Goal: Task Accomplishment & Management: Complete application form

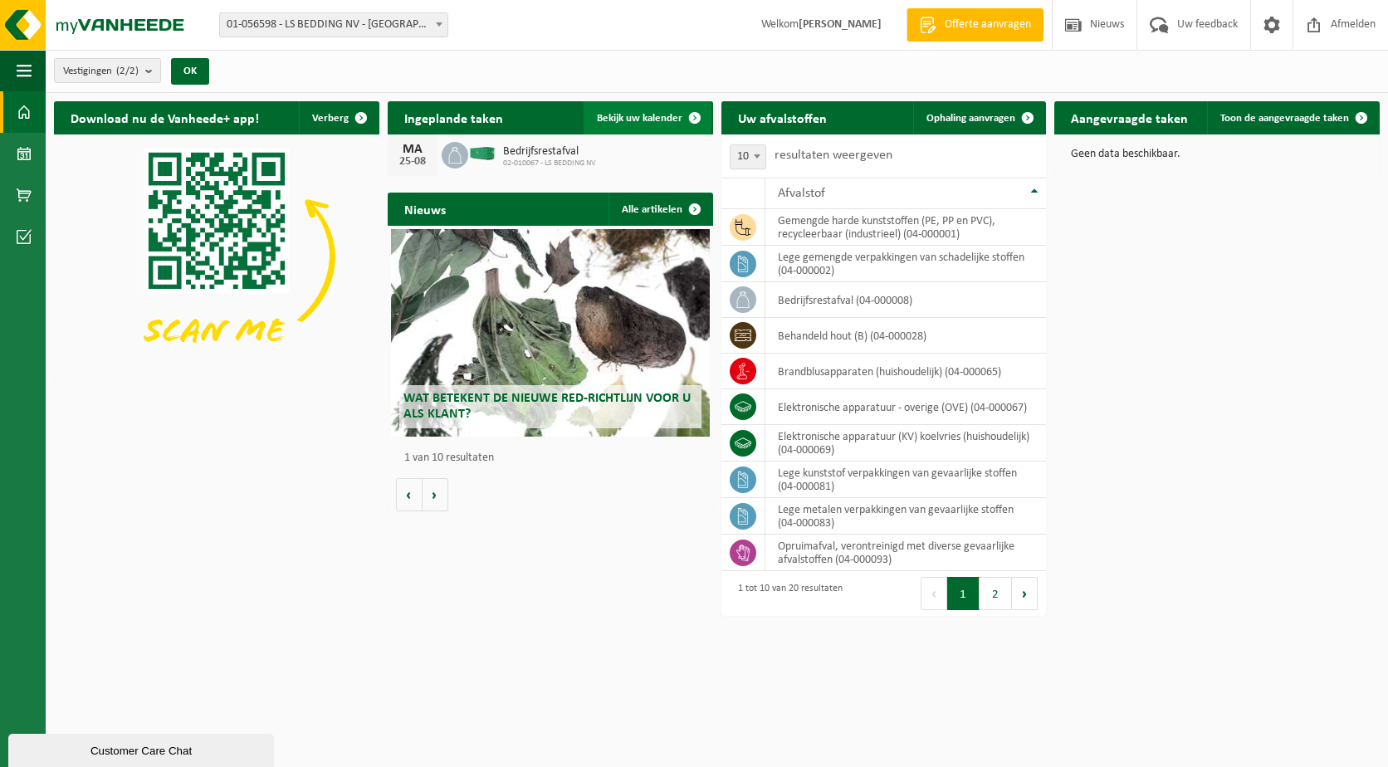
click at [644, 116] on span "Bekijk uw kalender" at bounding box center [640, 118] width 86 height 11
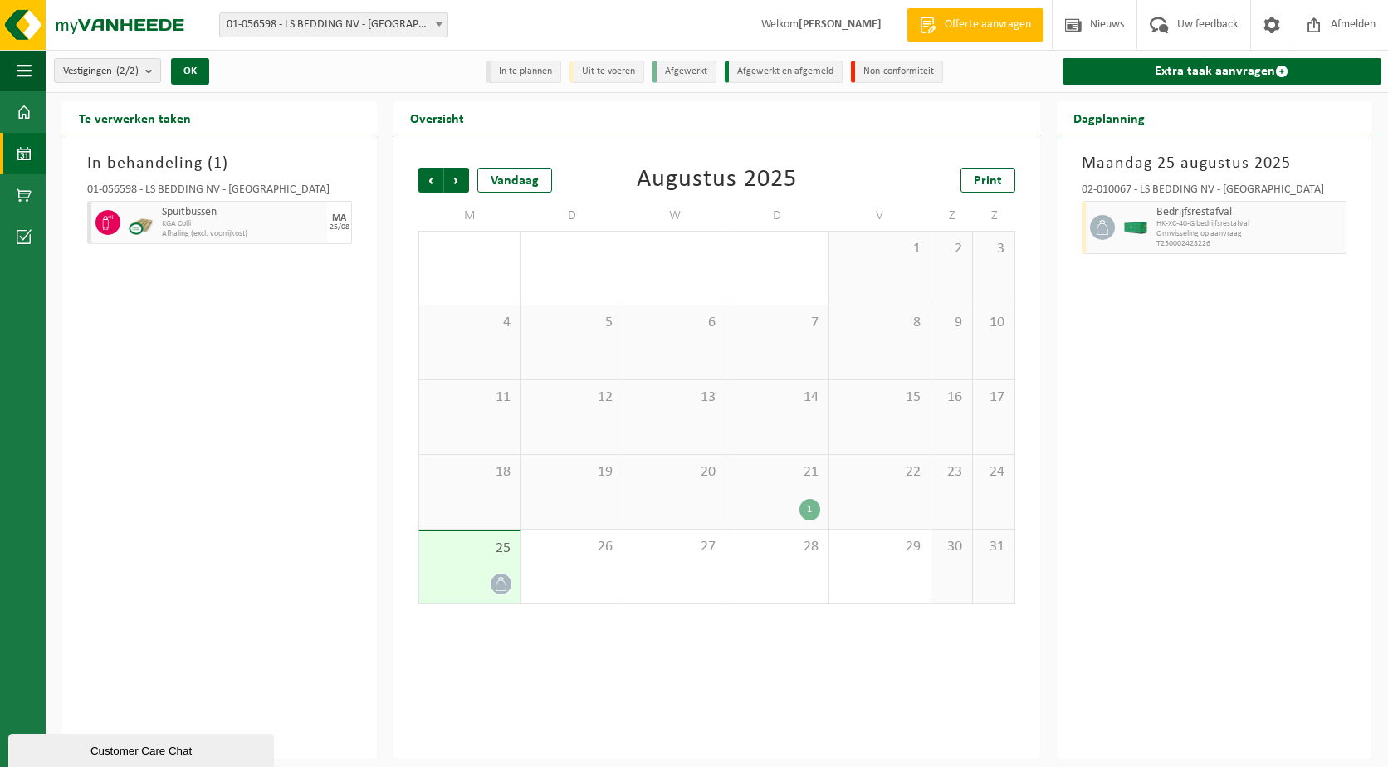
click at [799, 24] on strong "[PERSON_NAME]" at bounding box center [840, 24] width 83 height 12
click at [1283, 27] on span at bounding box center [1271, 24] width 25 height 49
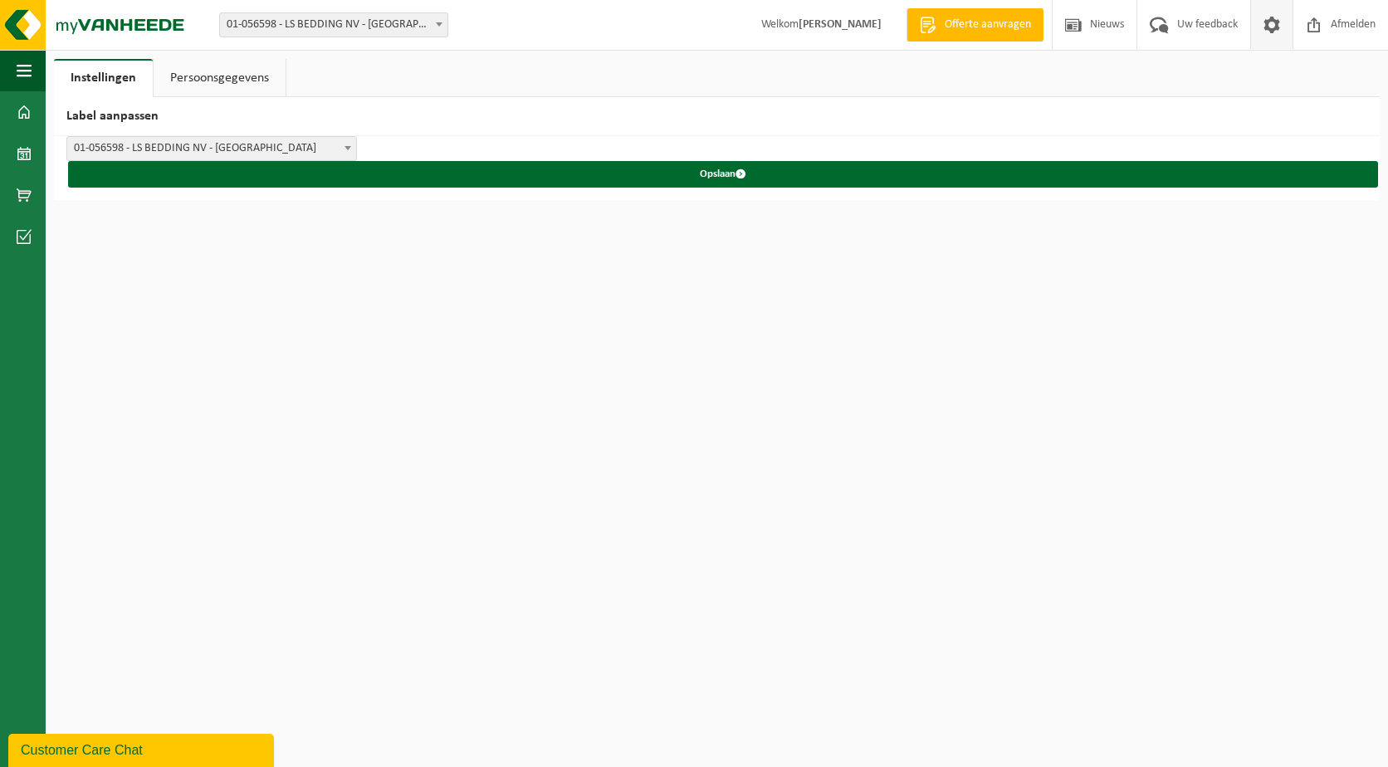
click at [215, 86] on link "Persoonsgegevens" at bounding box center [220, 78] width 132 height 38
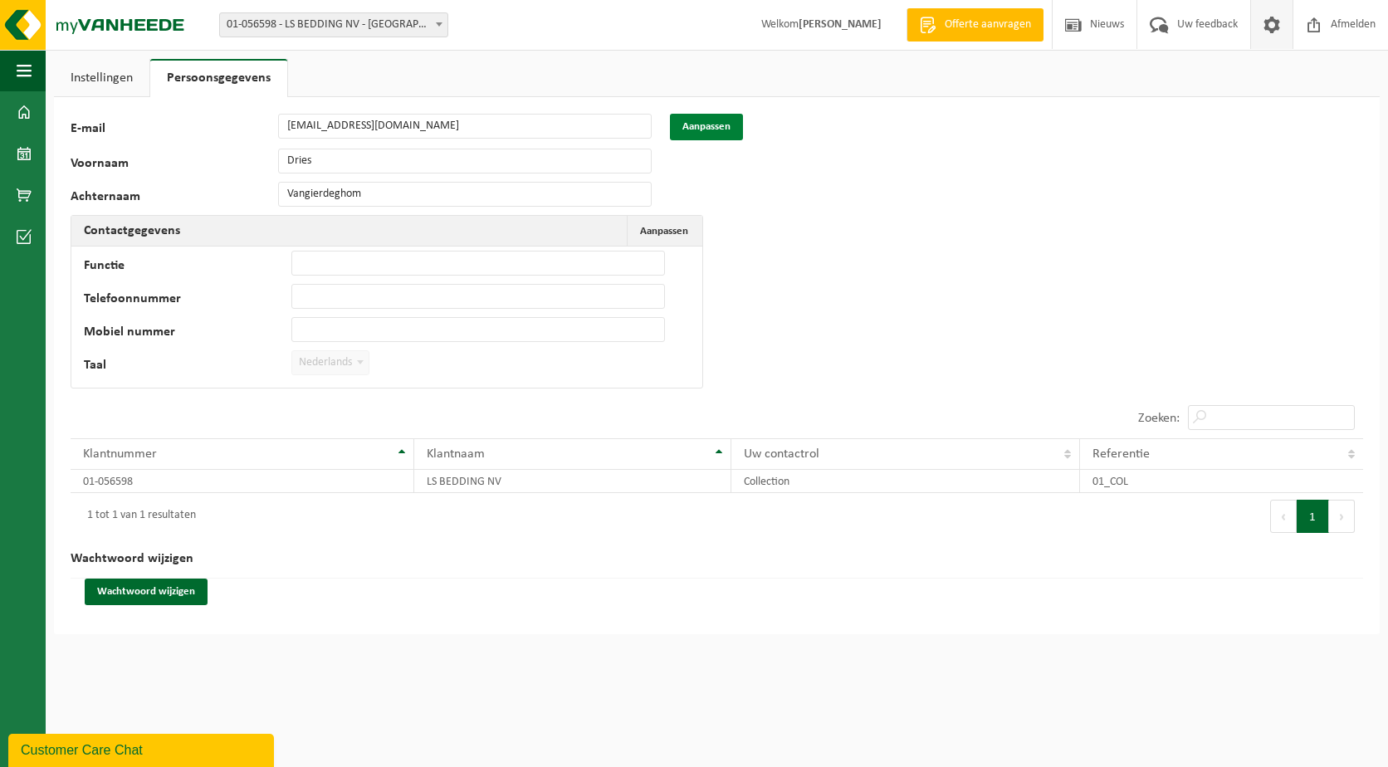
click at [716, 122] on button "Aanpassen" at bounding box center [706, 127] width 73 height 27
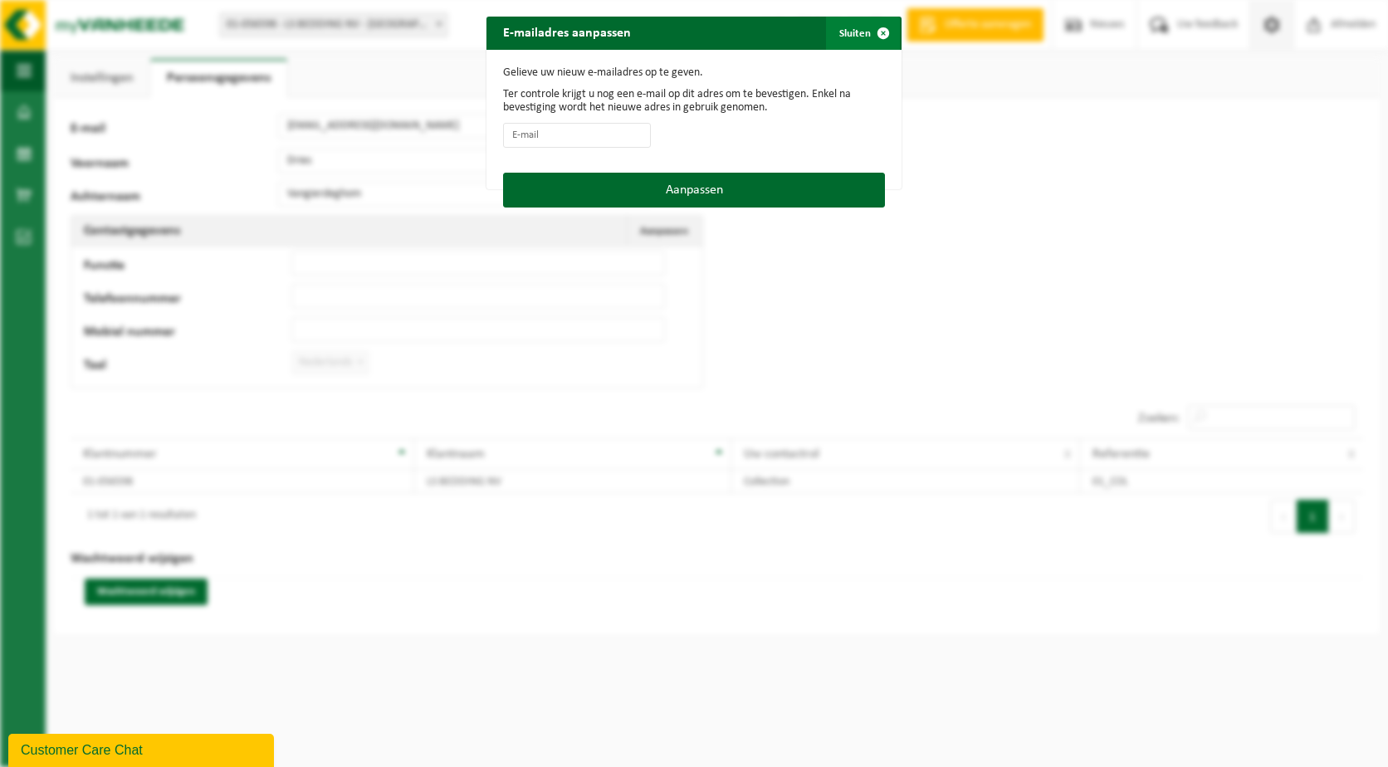
click at [868, 35] on span "button" at bounding box center [883, 33] width 33 height 33
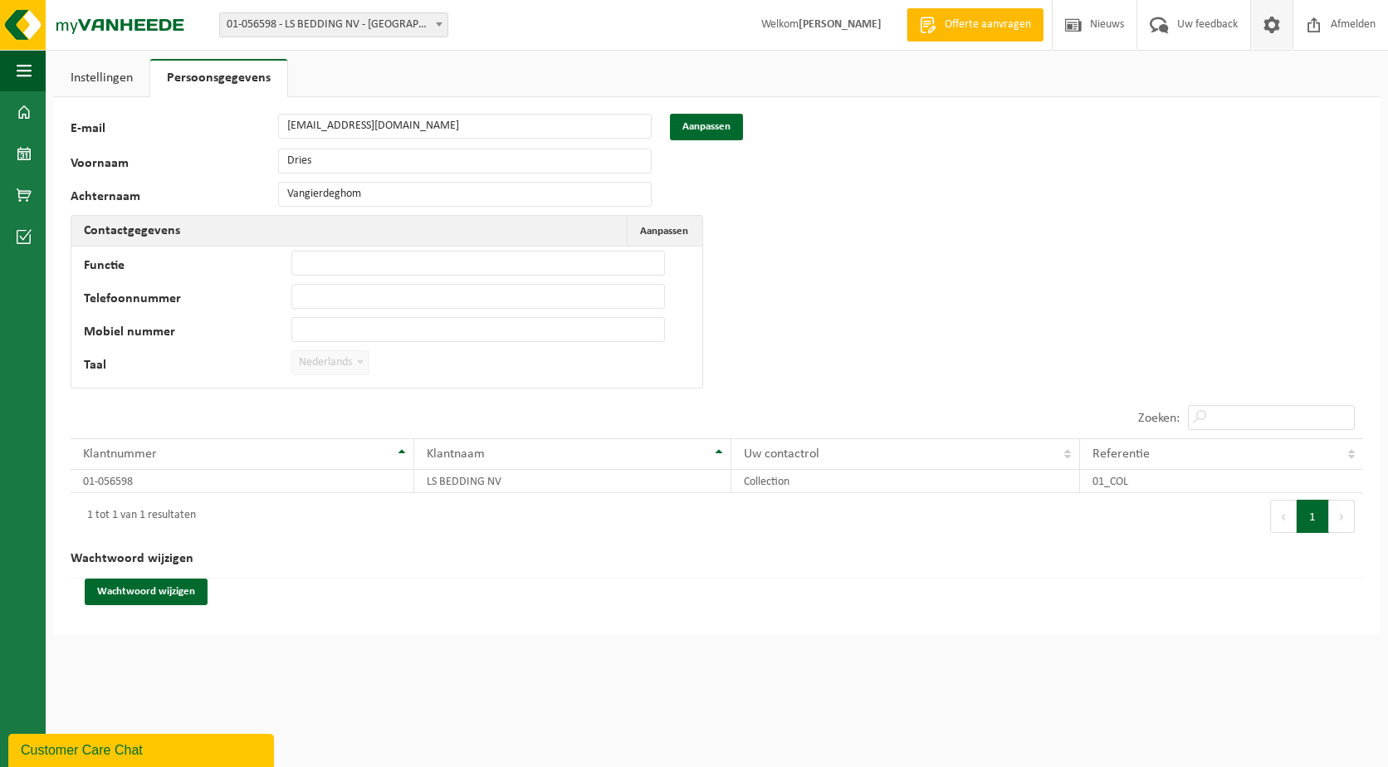
click at [351, 177] on div "64031 E-mail magazijn@lsbedding.com Aanpassen Voornaam Dries Achternaam Vangier…" at bounding box center [341, 255] width 540 height 283
click at [165, 488] on td "01-056598" at bounding box center [243, 481] width 344 height 23
click at [96, 89] on link "Instellingen" at bounding box center [101, 78] width 95 height 38
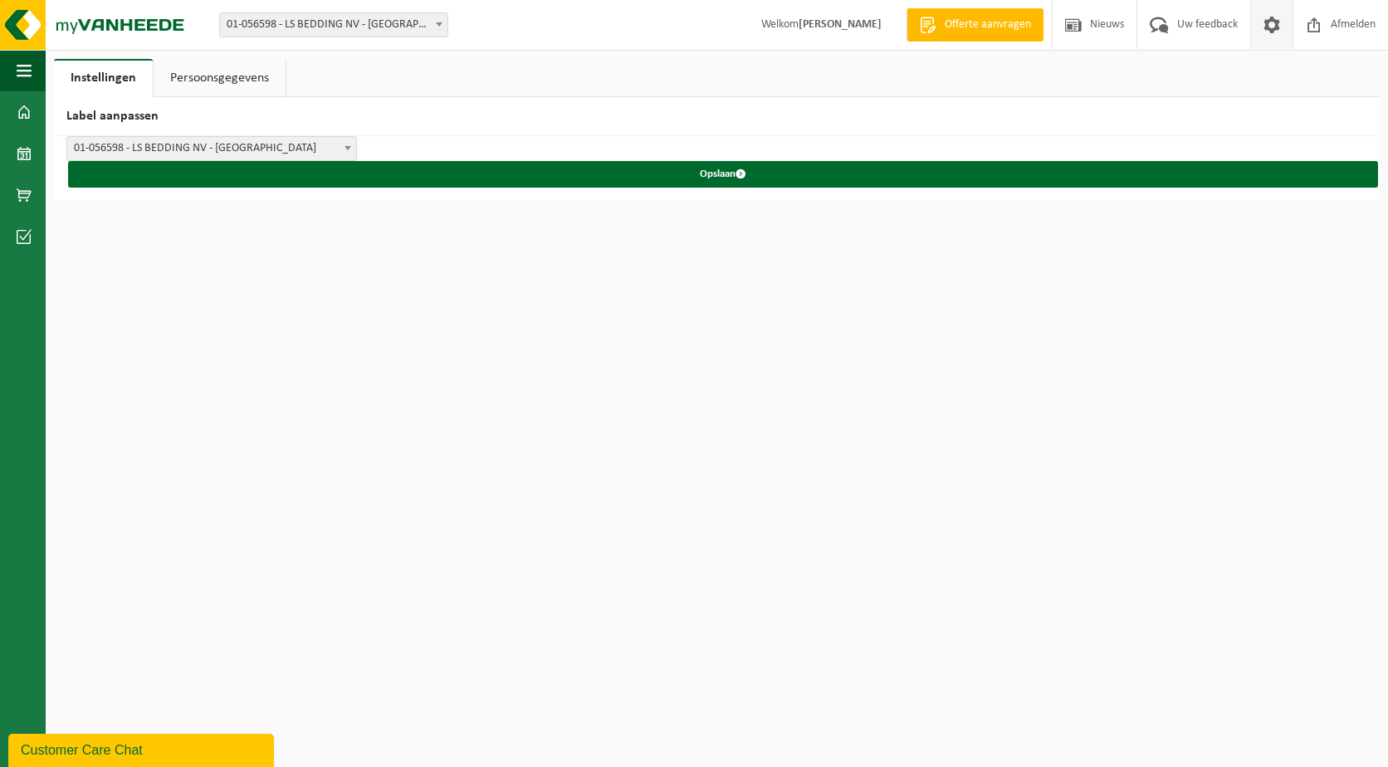
click at [250, 149] on span "01-056598 - LS BEDDING NV - [GEOGRAPHIC_DATA]" at bounding box center [211, 148] width 289 height 23
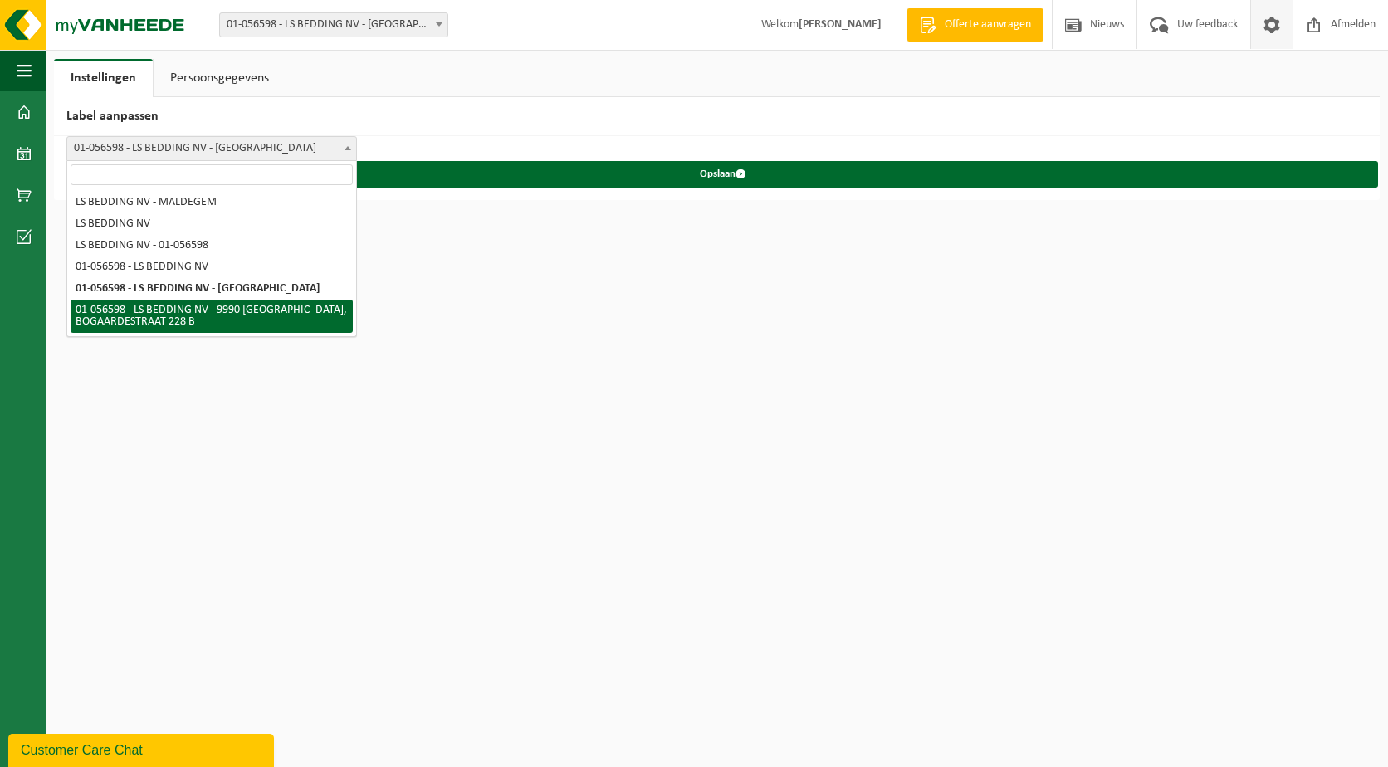
select select "5"
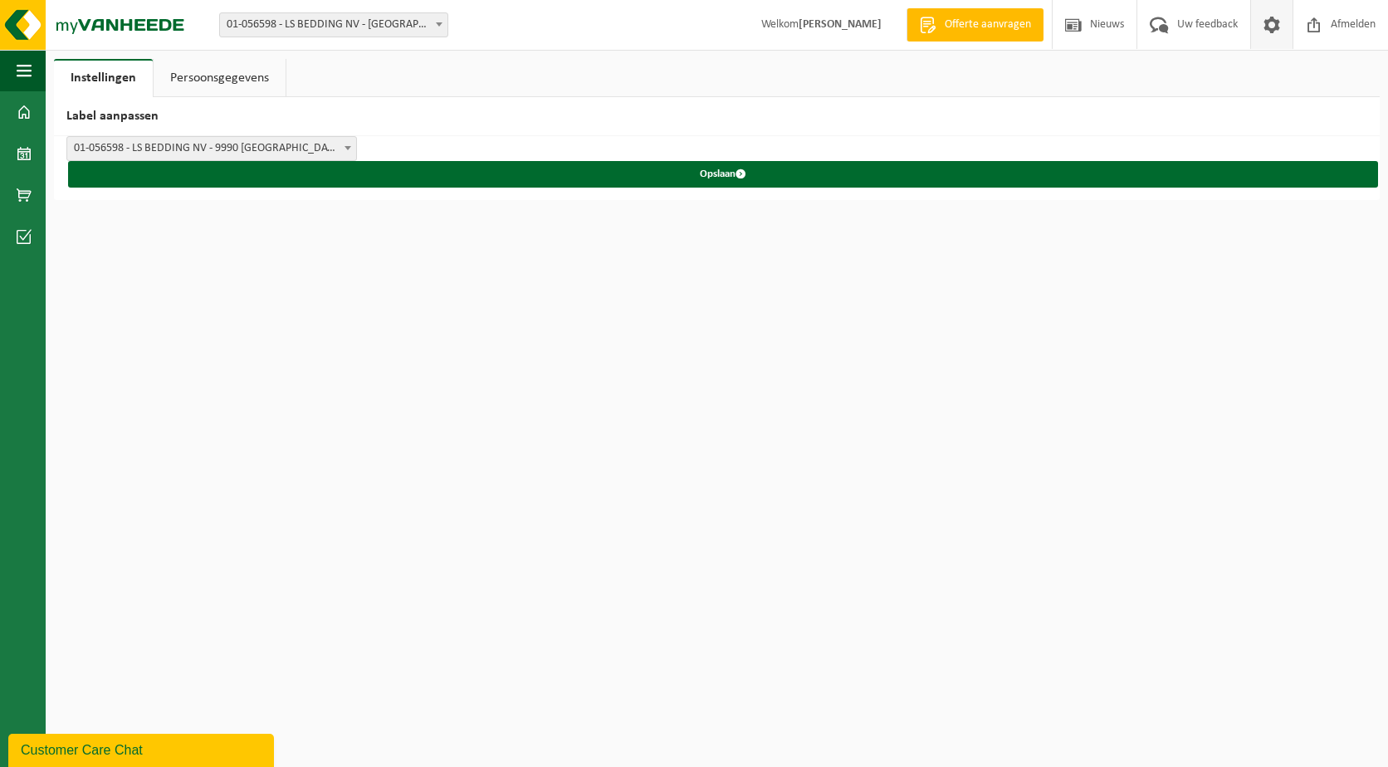
click at [259, 25] on span "01-056598 - LS BEDDING NV - [GEOGRAPHIC_DATA]" at bounding box center [333, 24] width 227 height 23
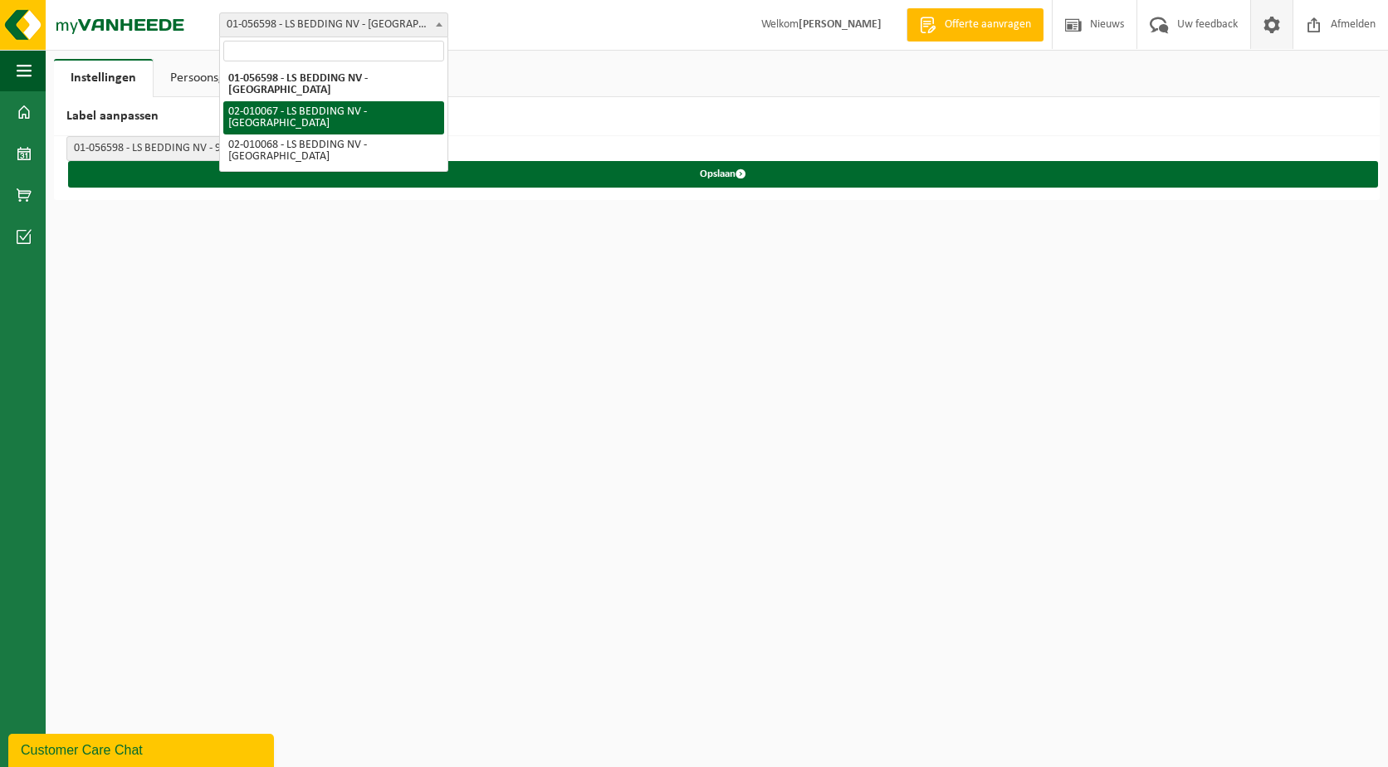
select select "2016"
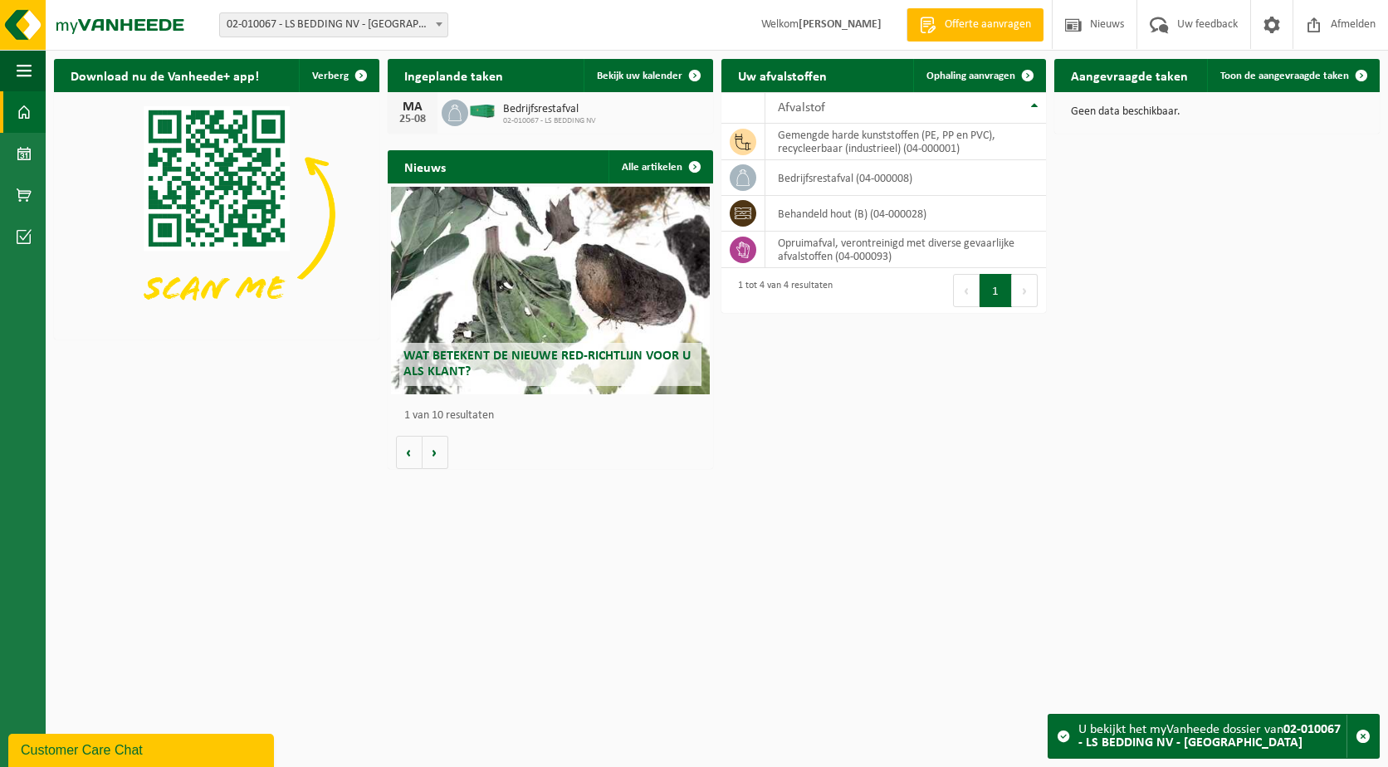
click at [471, 110] on img at bounding box center [482, 111] width 28 height 15
click at [482, 112] on img at bounding box center [482, 111] width 28 height 15
click at [457, 113] on icon at bounding box center [455, 113] width 17 height 17
drag, startPoint x: 457, startPoint y: 113, endPoint x: 474, endPoint y: 111, distance: 16.7
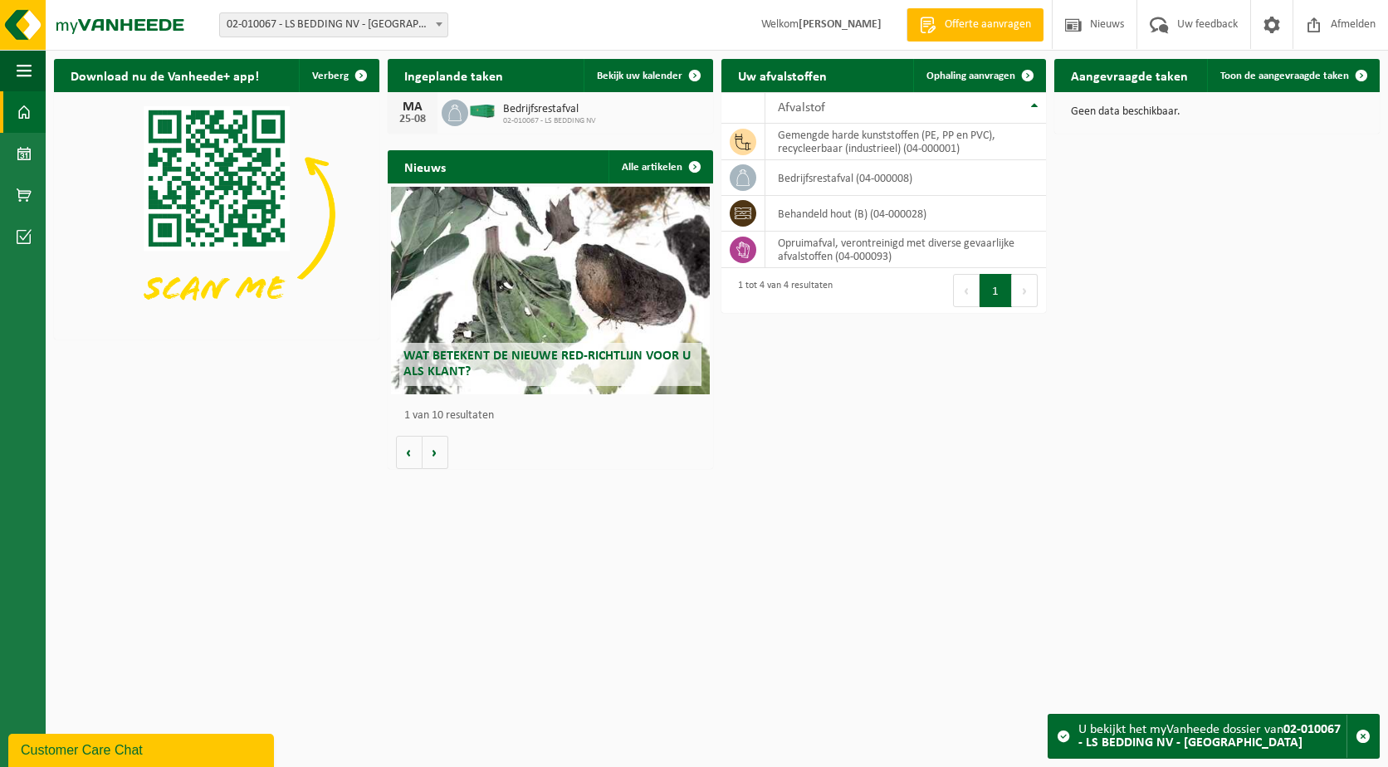
click at [457, 113] on icon at bounding box center [455, 113] width 17 height 17
click at [516, 95] on div "MA 25-08 Bedrijfsrestafval 02-010067 - LS BEDDING NV" at bounding box center [550, 113] width 325 height 42
click at [525, 101] on div "Bedrijfsrestafval 02-010067 - LS BEDDING NV" at bounding box center [545, 113] width 101 height 26
click at [534, 114] on span "Bedrijfsrestafval" at bounding box center [549, 109] width 93 height 13
click at [646, 79] on span "Bekijk uw kalender" at bounding box center [640, 76] width 86 height 11
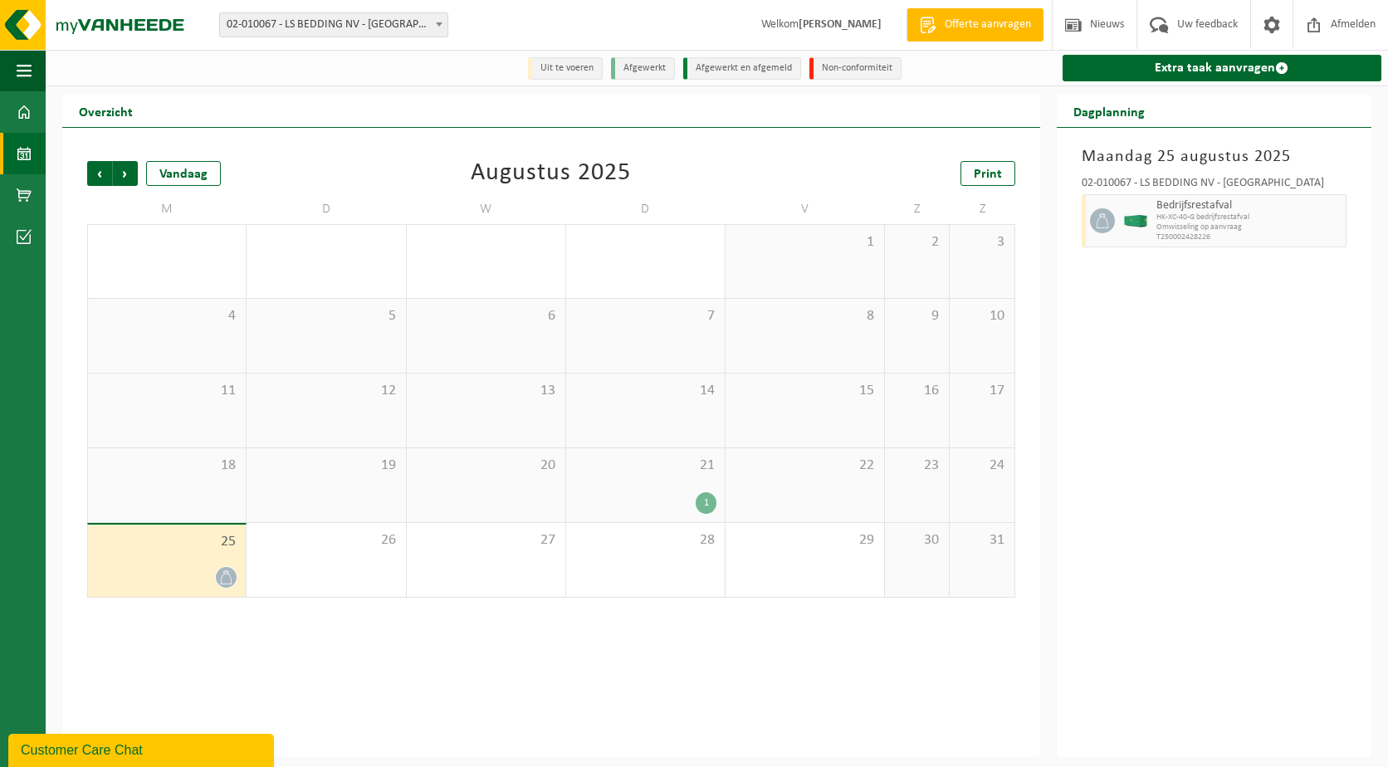
click at [338, 17] on span "02-010067 - LS BEDDING NV - [GEOGRAPHIC_DATA]" at bounding box center [333, 24] width 227 height 23
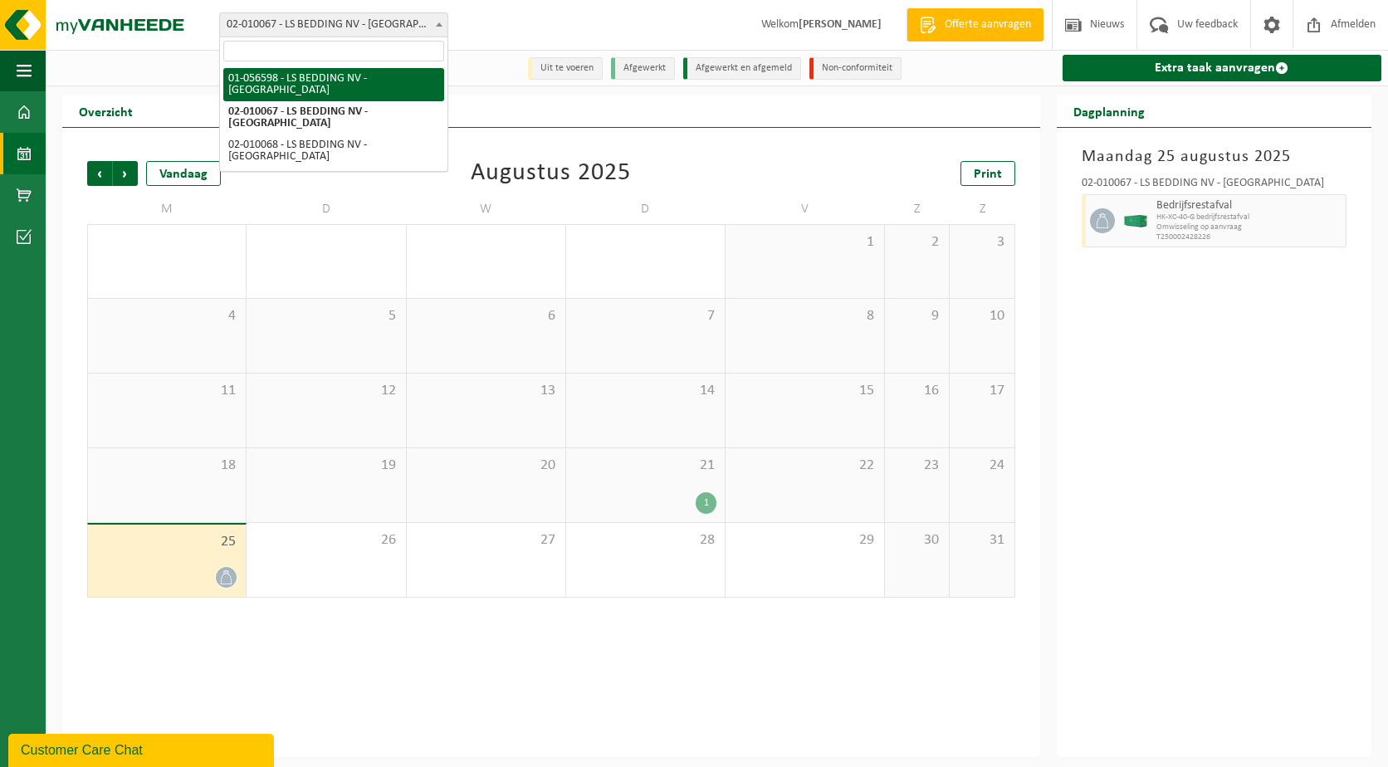
select select "331"
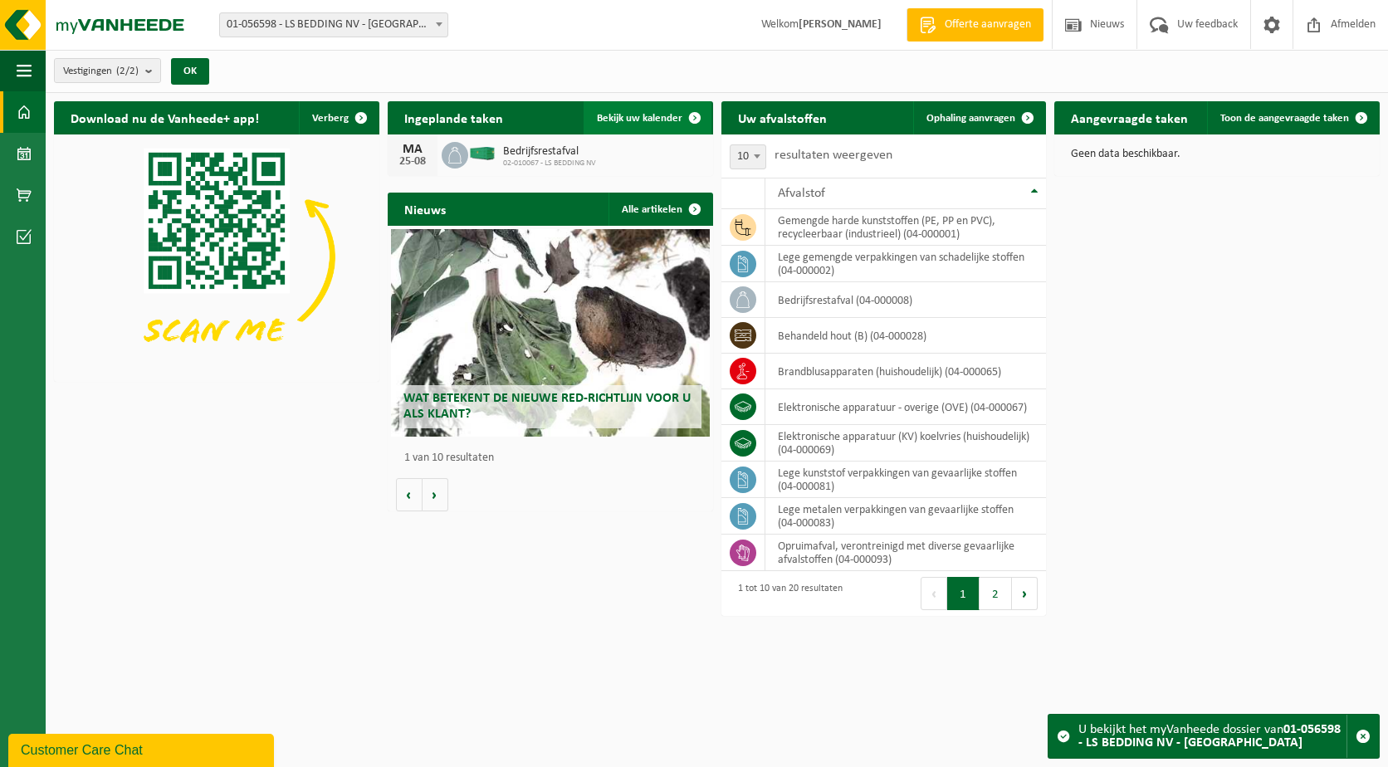
click at [658, 121] on span "Bekijk uw kalender" at bounding box center [640, 118] width 86 height 11
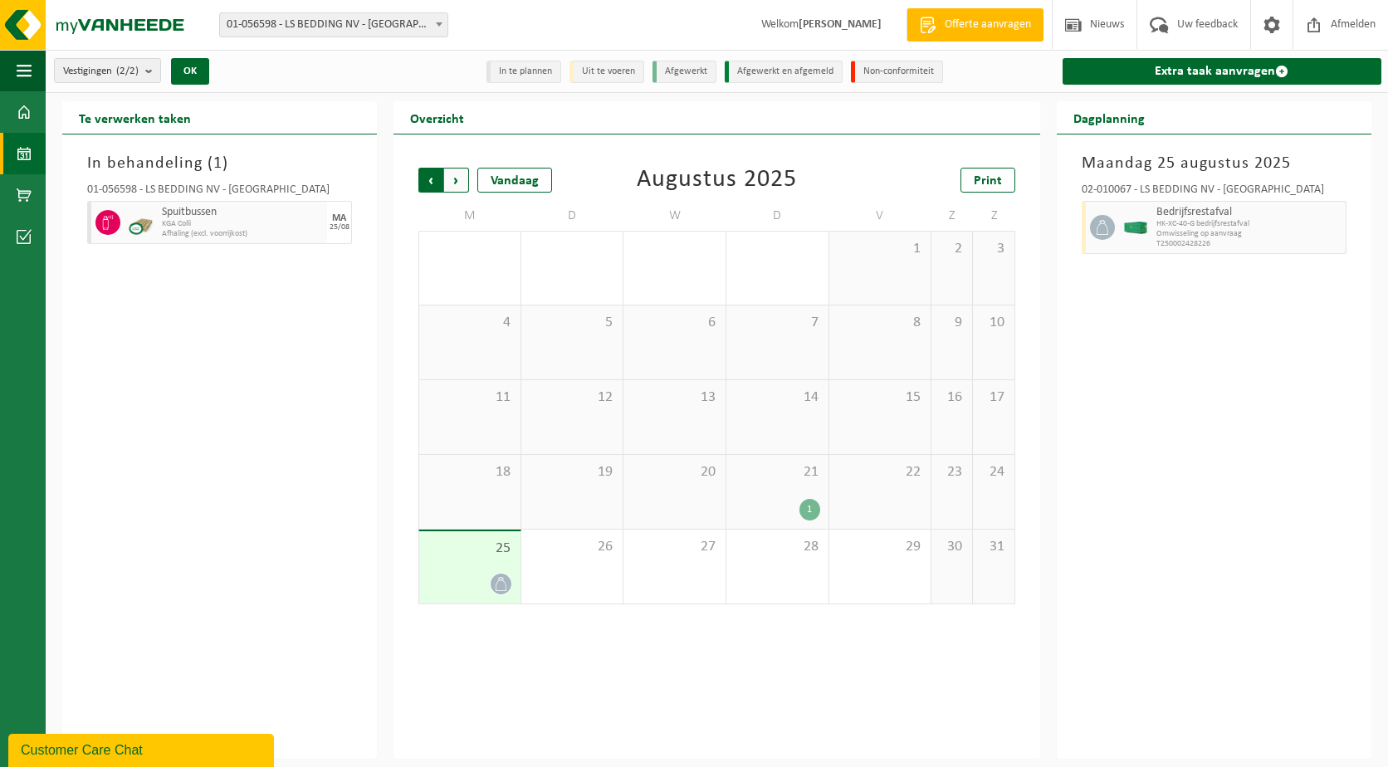
click at [452, 178] on span "Volgende" at bounding box center [456, 180] width 25 height 25
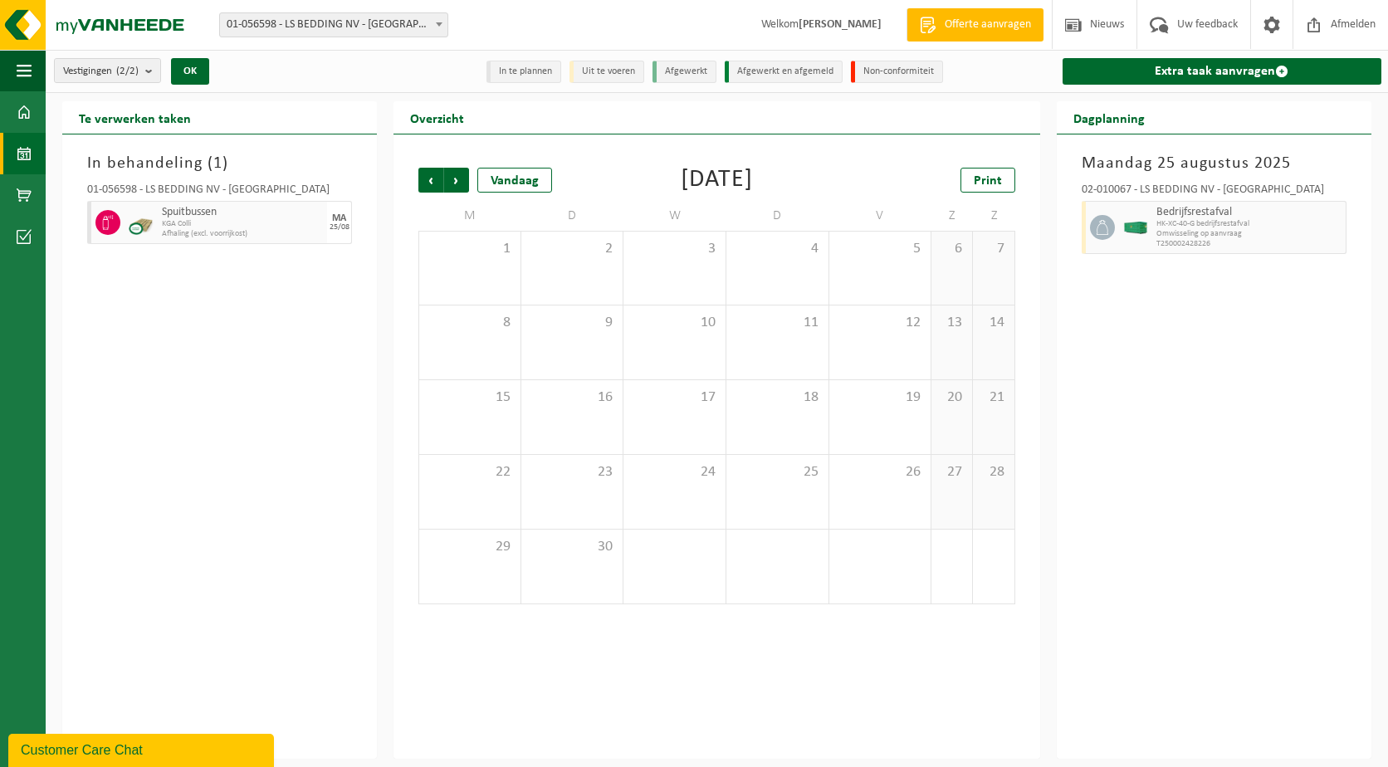
click at [263, 222] on span "KGA Colli" at bounding box center [242, 224] width 161 height 10
drag, startPoint x: 1170, startPoint y: 218, endPoint x: 1076, endPoint y: 235, distance: 95.3
click at [1076, 235] on div "02-010067 - LS BEDDING NV - HARELBEKE Bedrijfsrestafval HK-XC-40-G bedrijfsrest…" at bounding box center [1213, 216] width 281 height 81
drag, startPoint x: 1076, startPoint y: 235, endPoint x: 1239, endPoint y: 293, distance: 172.8
click at [1239, 293] on div "Maandag 25 augustus 2025 02-010067 - LS BEDDING NV - HARELBEKE Bedrijfsrestafva…" at bounding box center [1214, 446] width 315 height 624
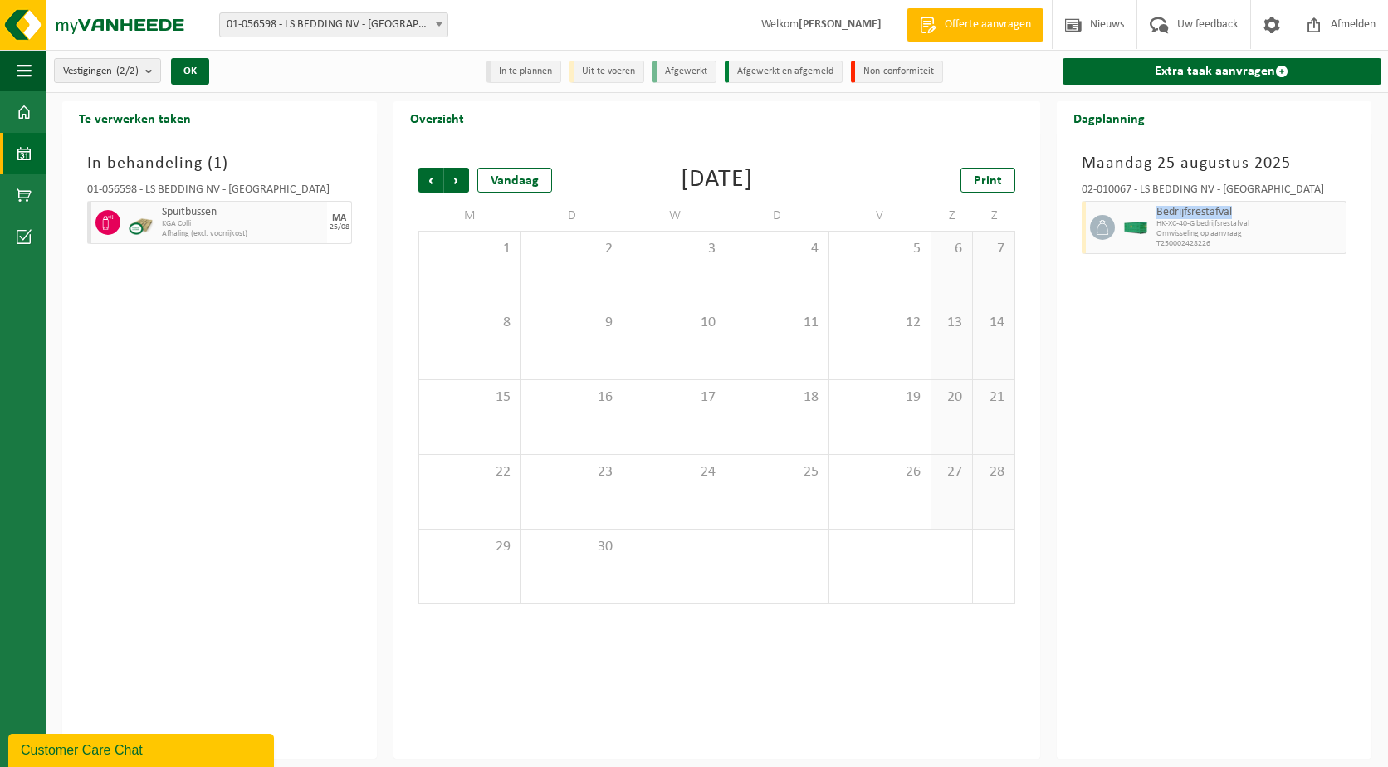
drag, startPoint x: 1156, startPoint y: 213, endPoint x: 1258, endPoint y: 212, distance: 102.1
click at [1258, 212] on span "Bedrijfsrestafval" at bounding box center [1248, 212] width 185 height 13
drag, startPoint x: 1258, startPoint y: 212, endPoint x: 1263, endPoint y: 225, distance: 14.2
click at [1263, 225] on span "HK-XC-40-G bedrijfsrestafval" at bounding box center [1248, 224] width 185 height 10
drag, startPoint x: 1252, startPoint y: 242, endPoint x: 1159, endPoint y: 210, distance: 98.2
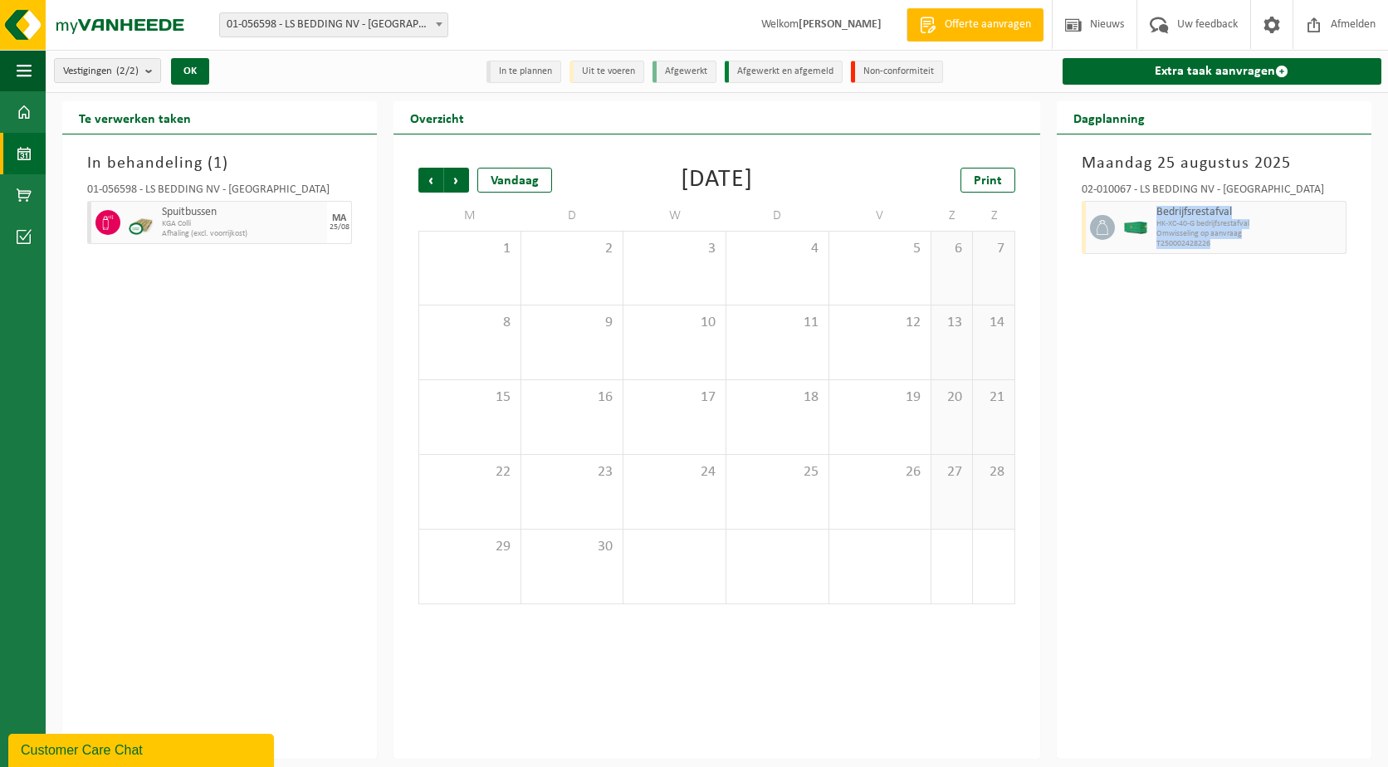
click at [1159, 210] on div "Bedrijfsrestafval HK-XC-40-G bedrijfsrestafval Omwisseling op aanvraag T2500024…" at bounding box center [1249, 227] width 194 height 53
drag, startPoint x: 1159, startPoint y: 210, endPoint x: 1169, endPoint y: 322, distance: 112.5
click at [1169, 322] on div "Maandag 25 augustus 2025 02-010067 - LS BEDDING NV - HARELBEKE Bedrijfsrestafva…" at bounding box center [1214, 446] width 315 height 624
click at [1270, 28] on span at bounding box center [1271, 24] width 25 height 49
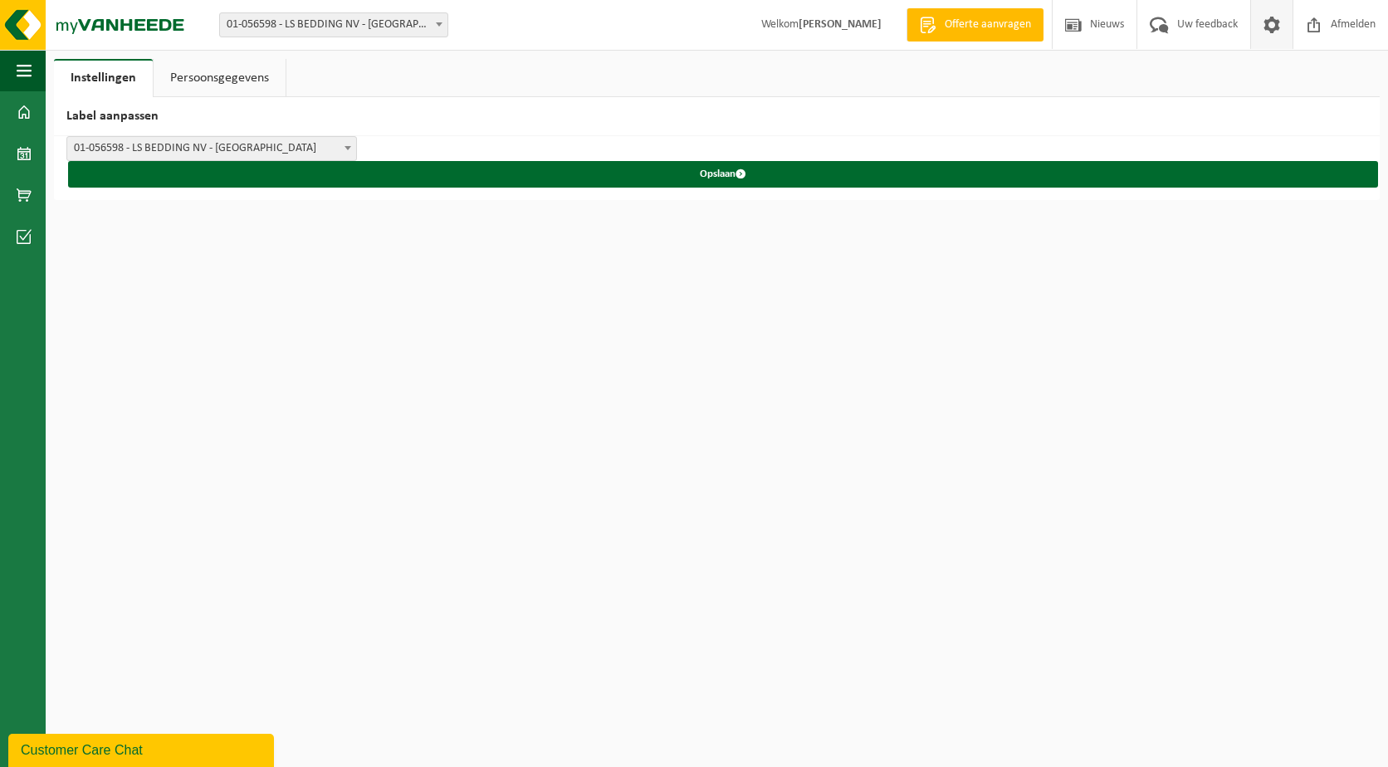
click at [262, 90] on link "Persoonsgegevens" at bounding box center [220, 78] width 132 height 38
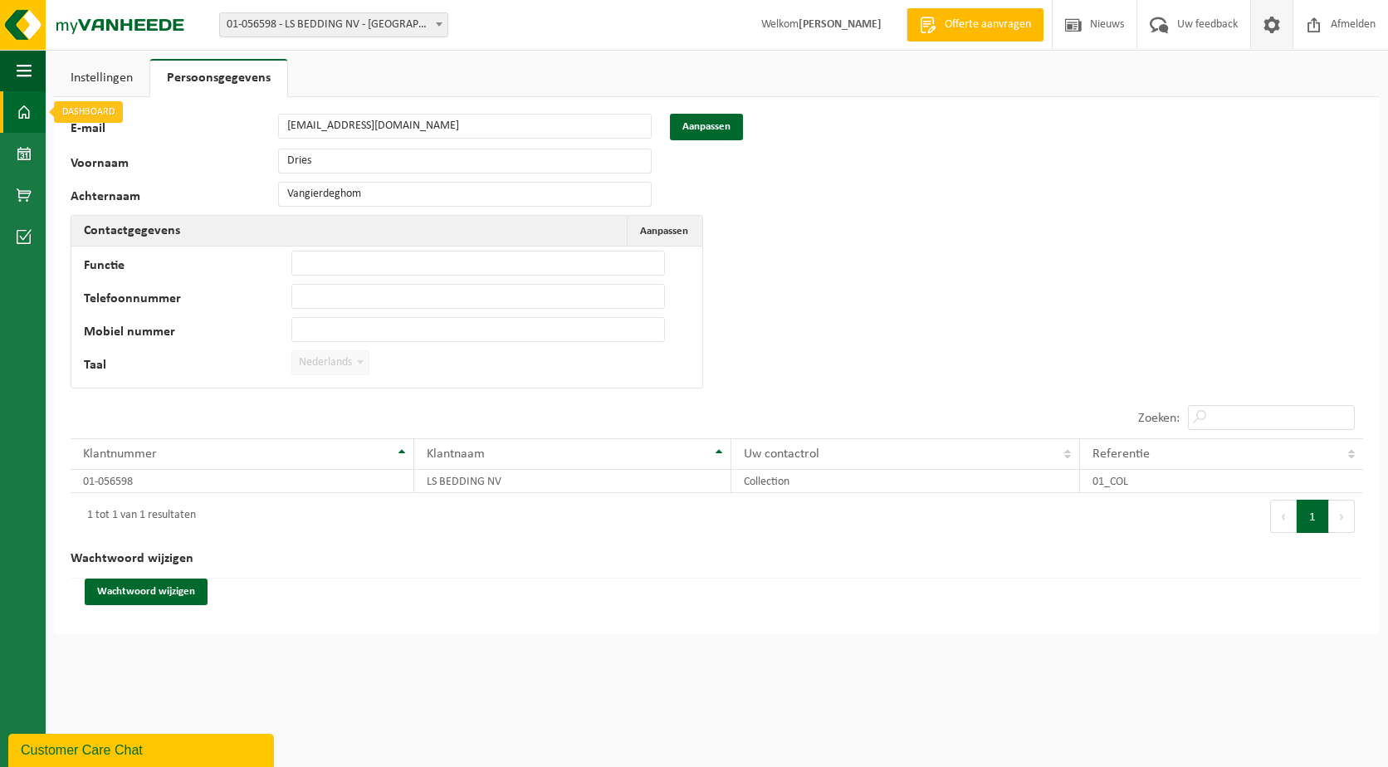
click at [20, 115] on span at bounding box center [24, 112] width 15 height 42
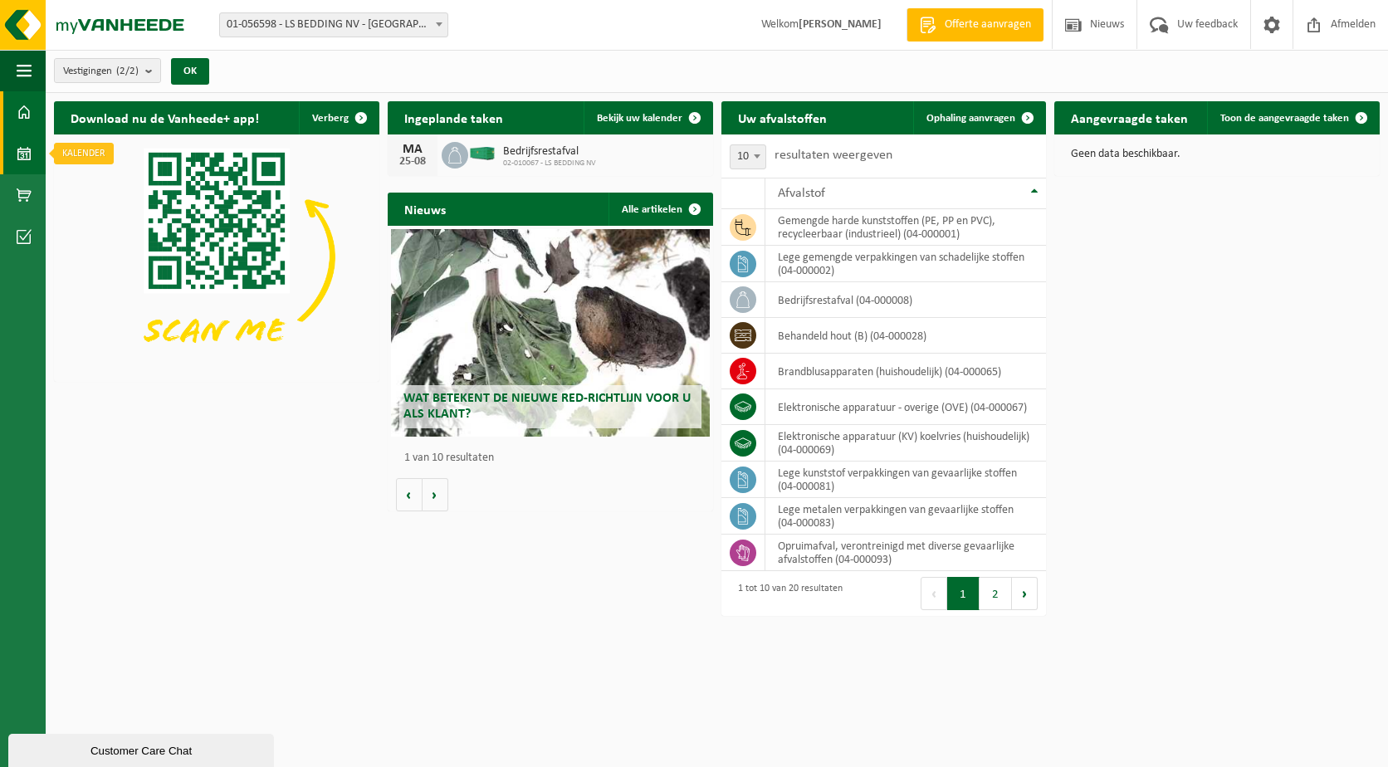
click at [33, 161] on link "Kalender" at bounding box center [23, 154] width 46 height 42
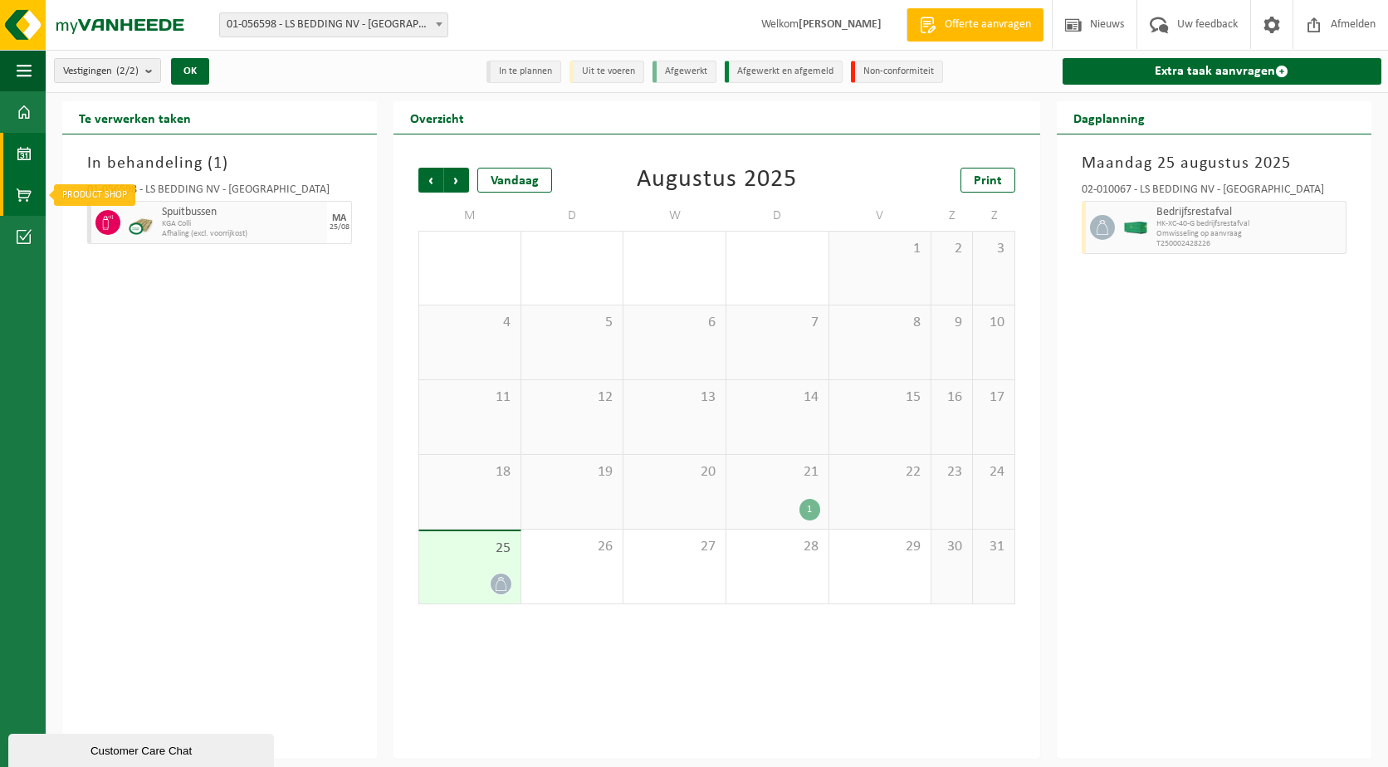
click at [27, 180] on span at bounding box center [24, 195] width 15 height 42
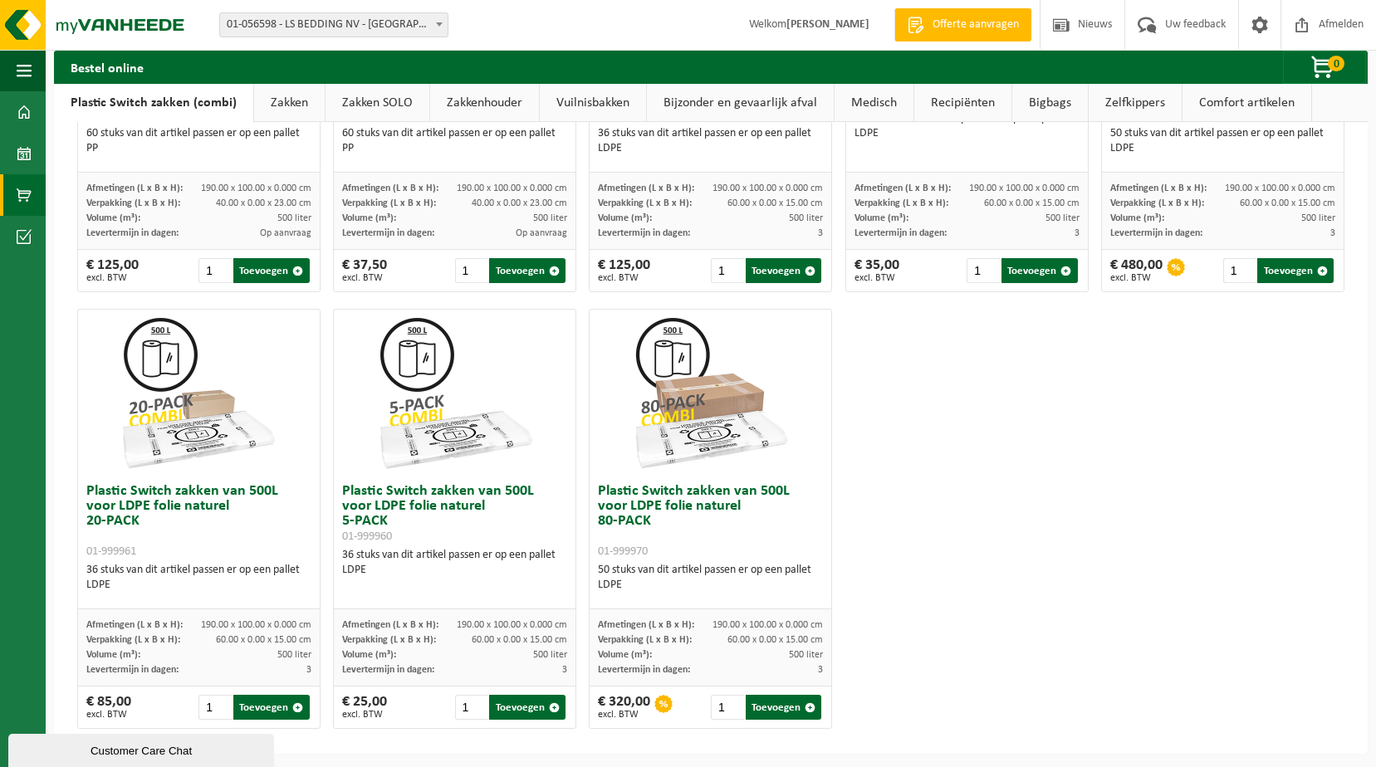
scroll to position [791, 0]
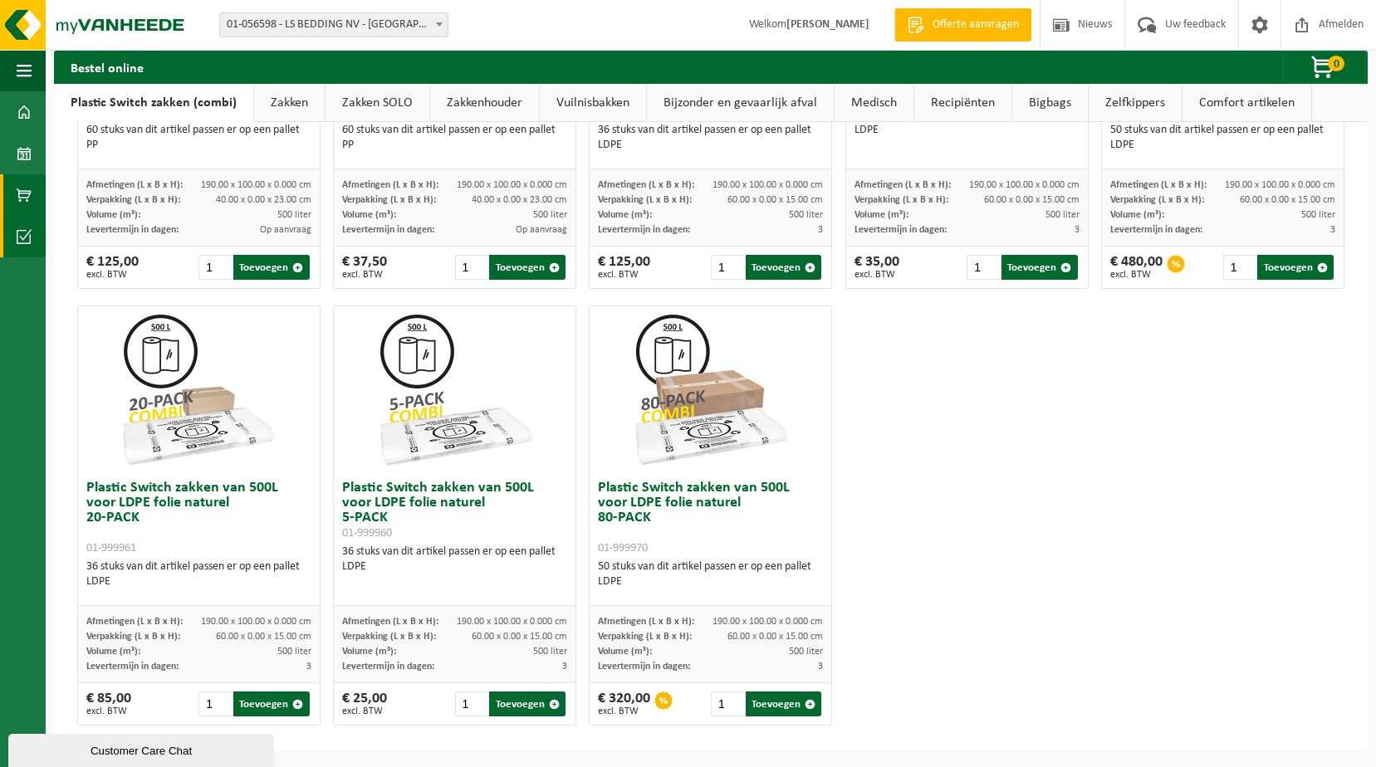
click at [9, 225] on link "Acceptatievoorwaarden" at bounding box center [23, 237] width 46 height 42
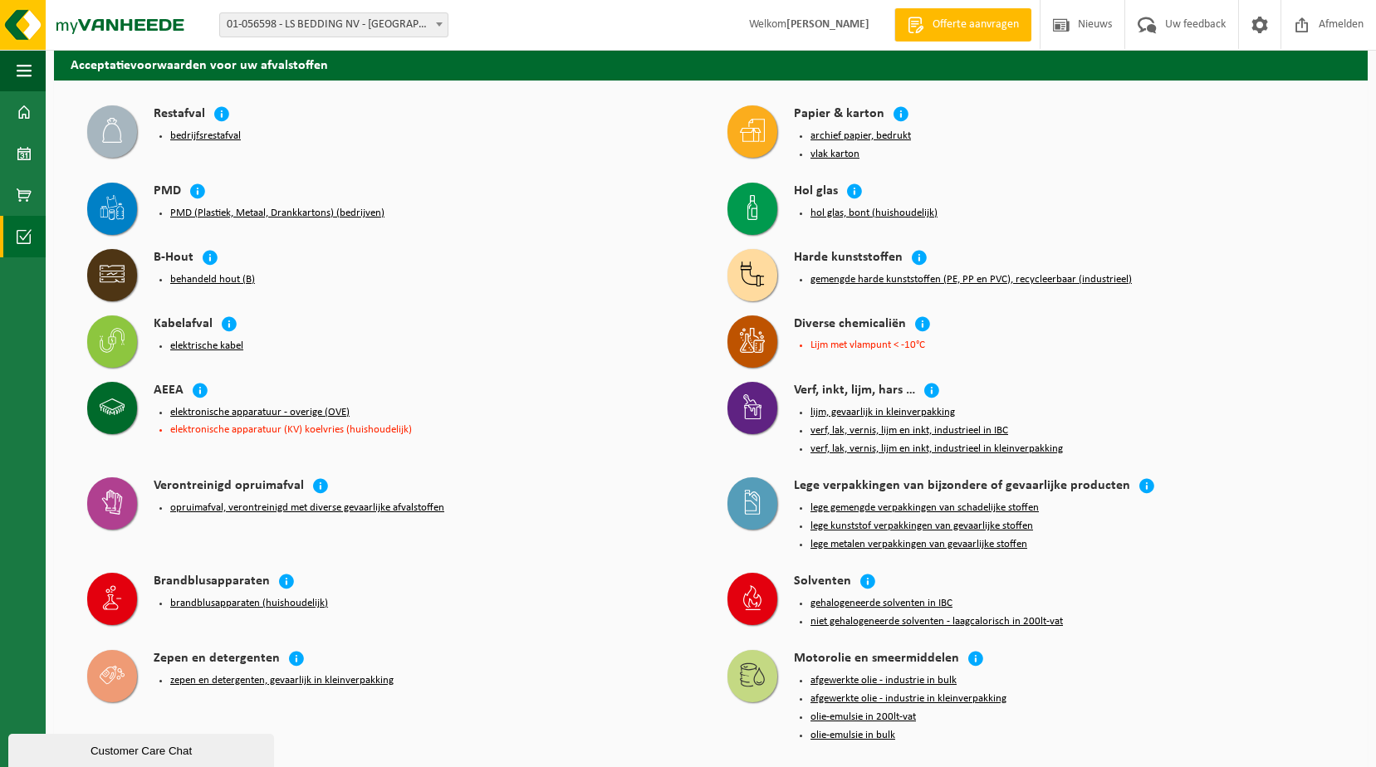
scroll to position [83, 0]
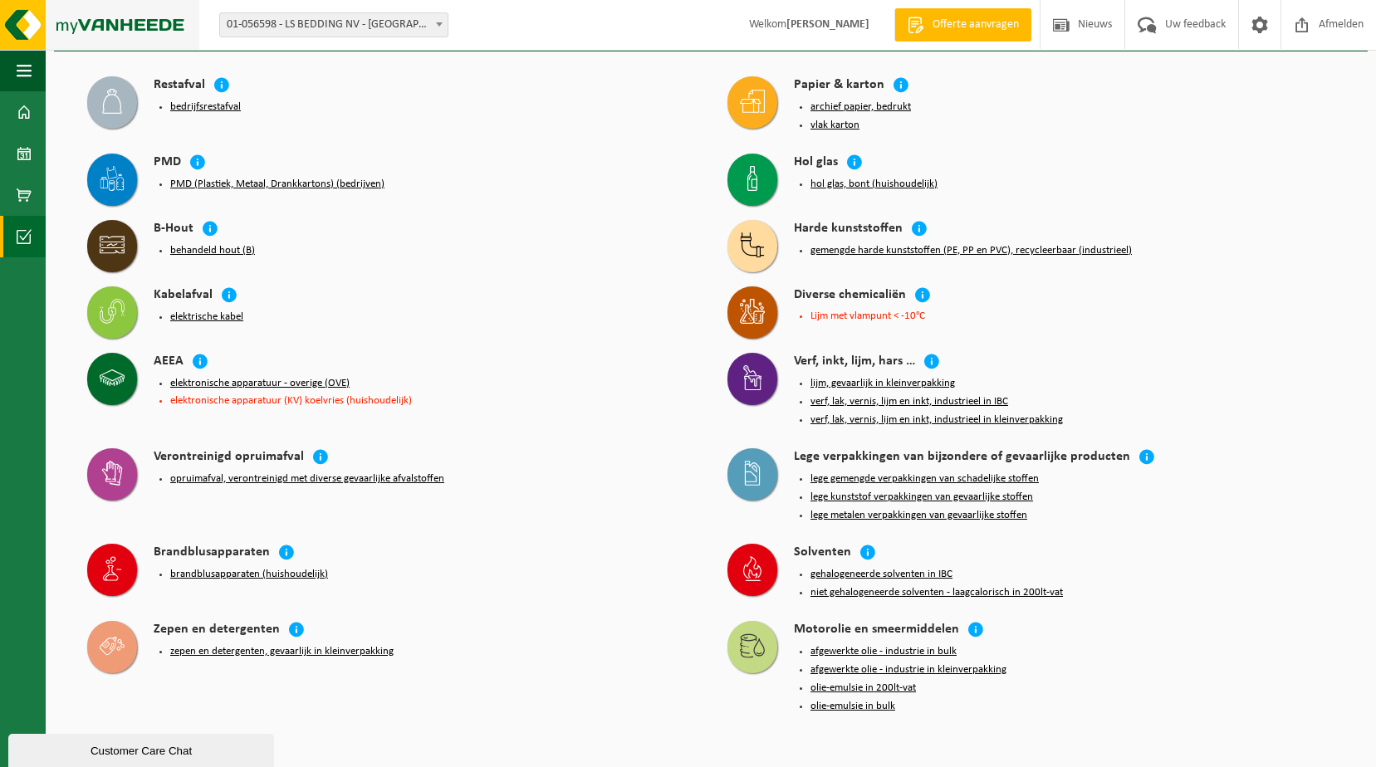
click at [137, 27] on img at bounding box center [99, 25] width 199 height 50
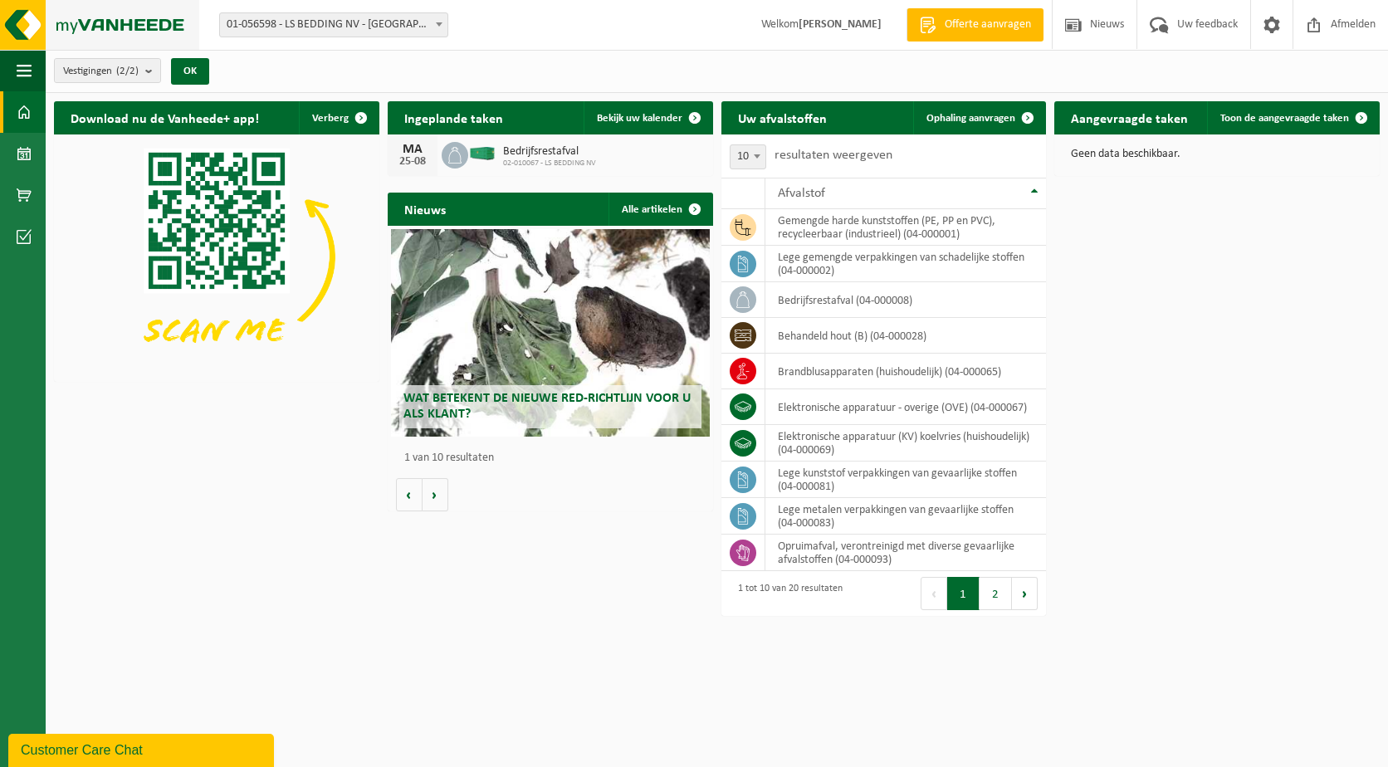
click at [147, 17] on img at bounding box center [99, 25] width 199 height 50
click at [432, 492] on button "Volgende" at bounding box center [436, 494] width 26 height 33
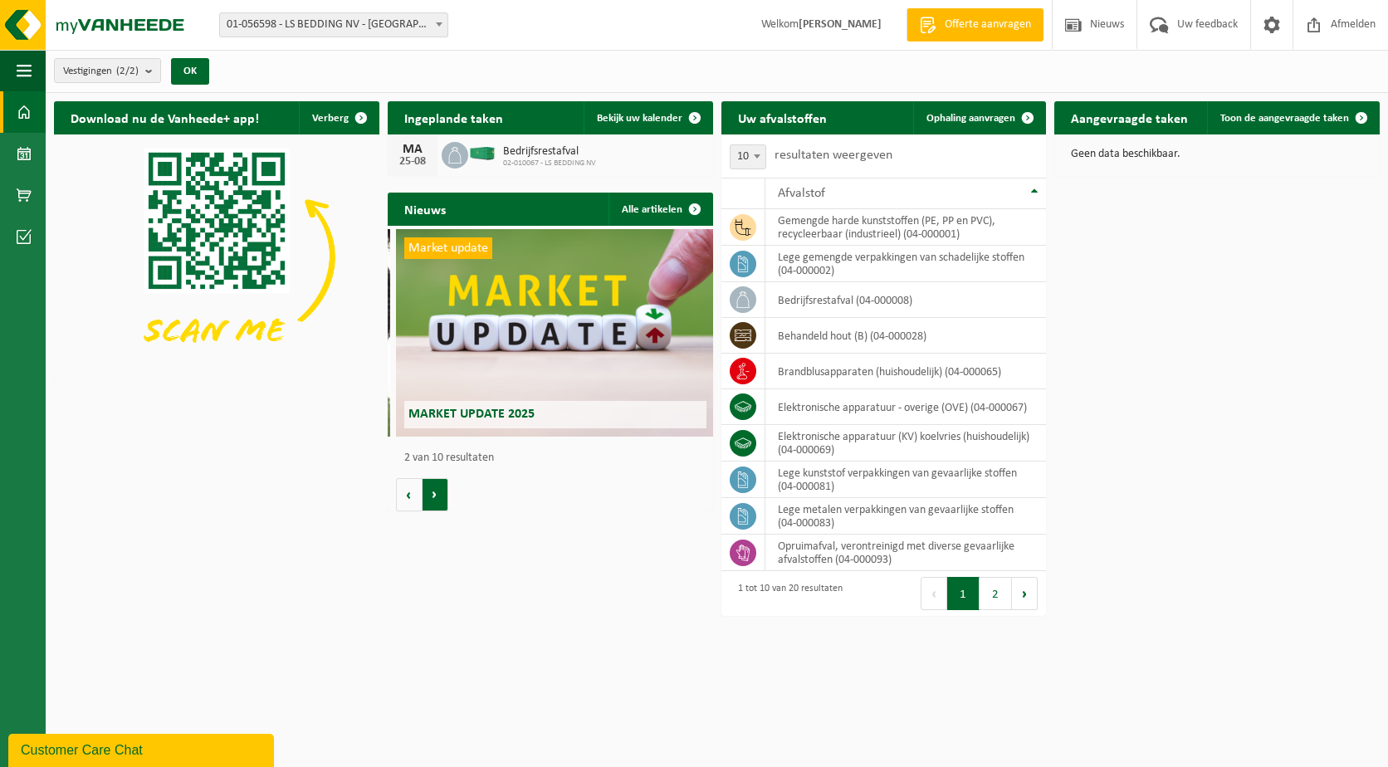
scroll to position [0, 325]
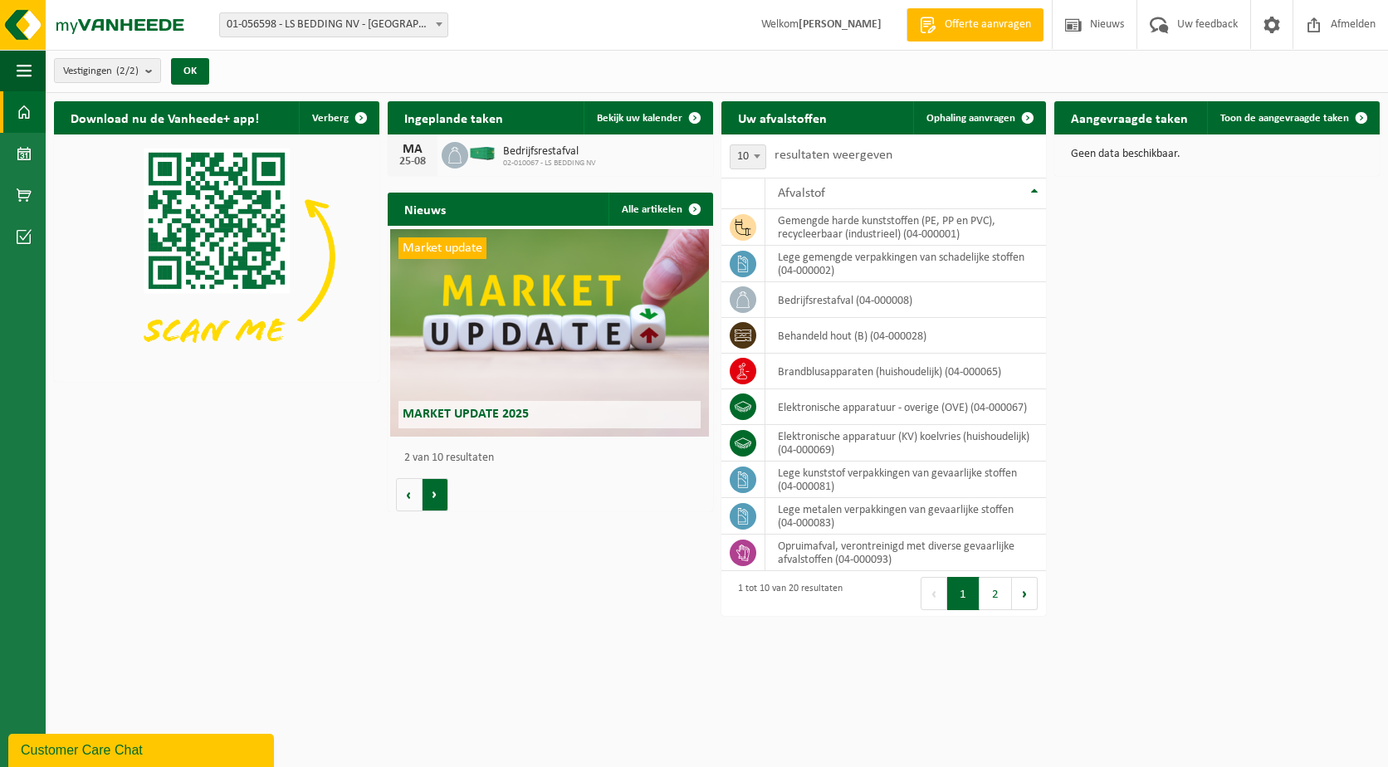
click at [432, 492] on button "Volgende" at bounding box center [436, 494] width 26 height 33
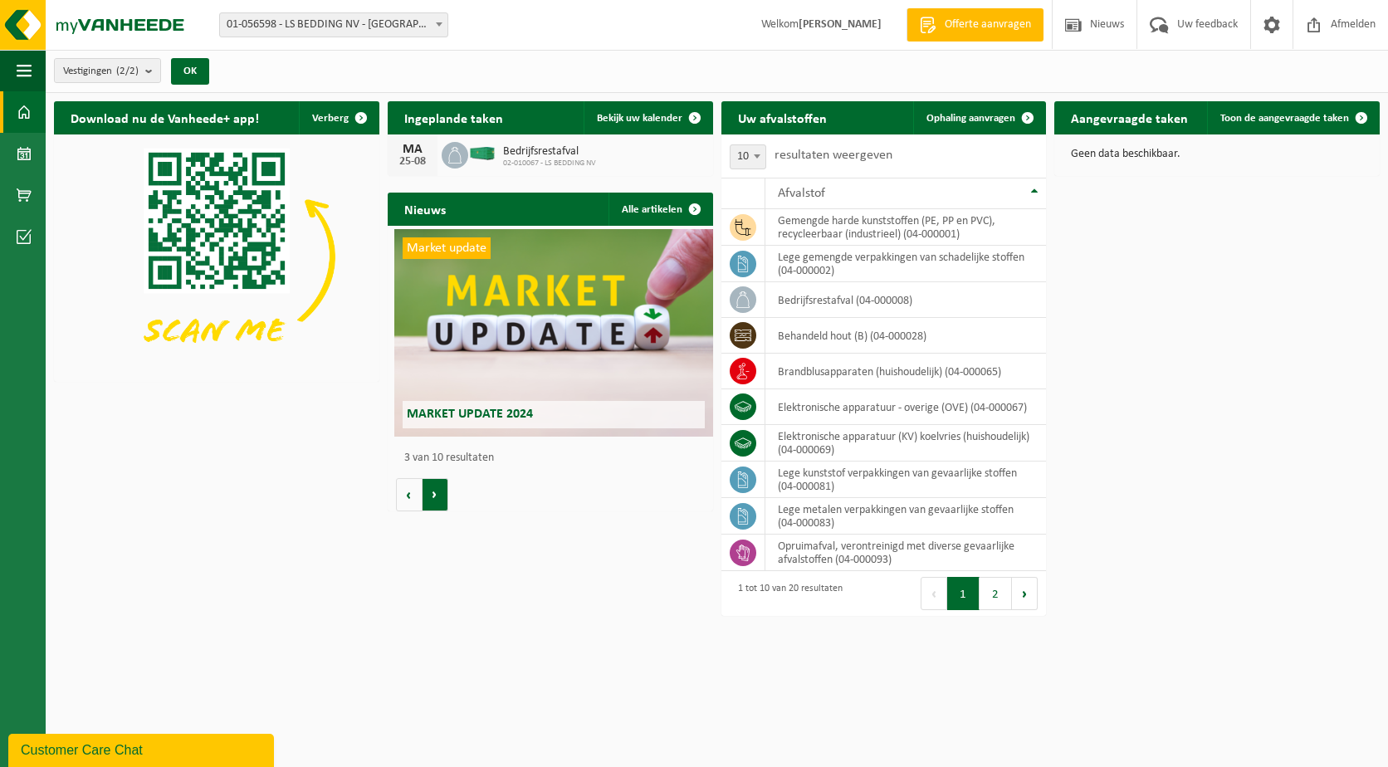
scroll to position [0, 650]
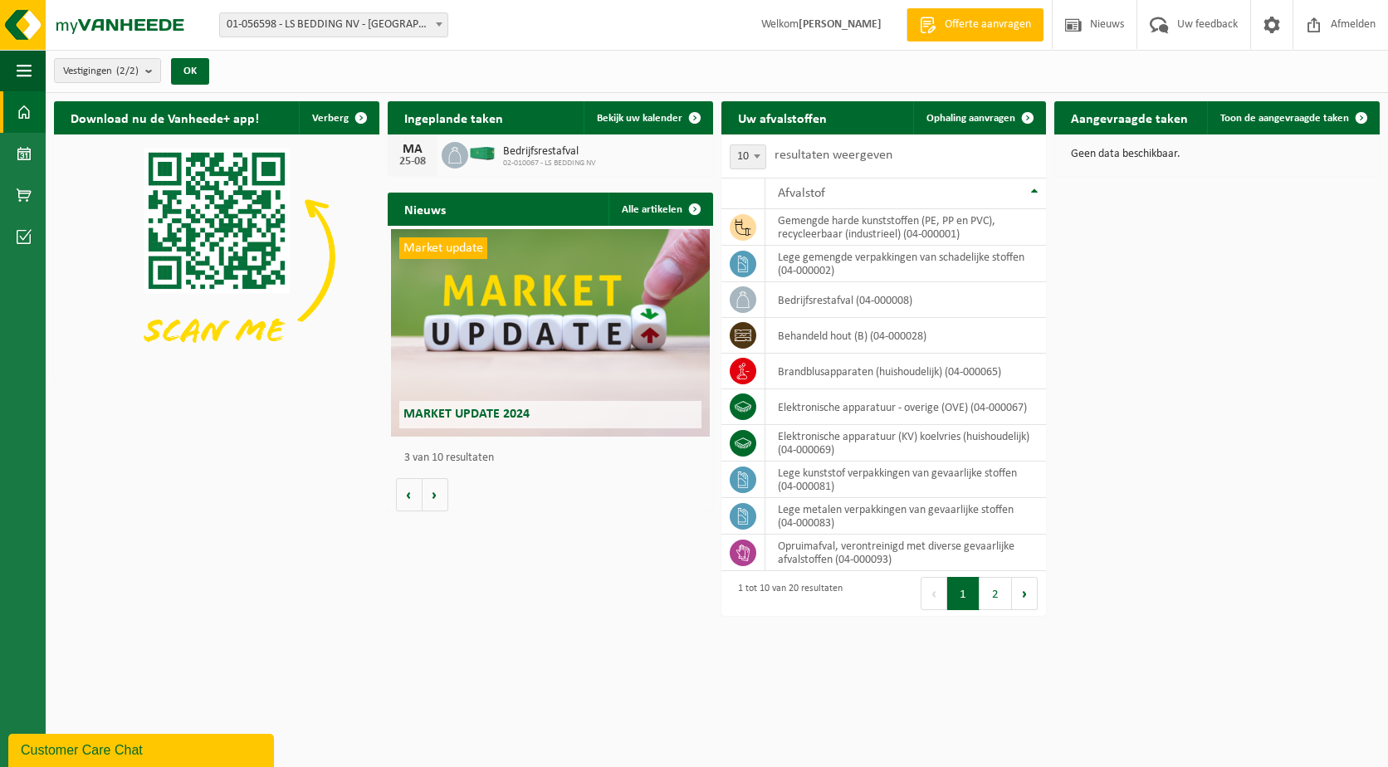
click at [489, 413] on span "Market update 2024" at bounding box center [466, 414] width 126 height 13
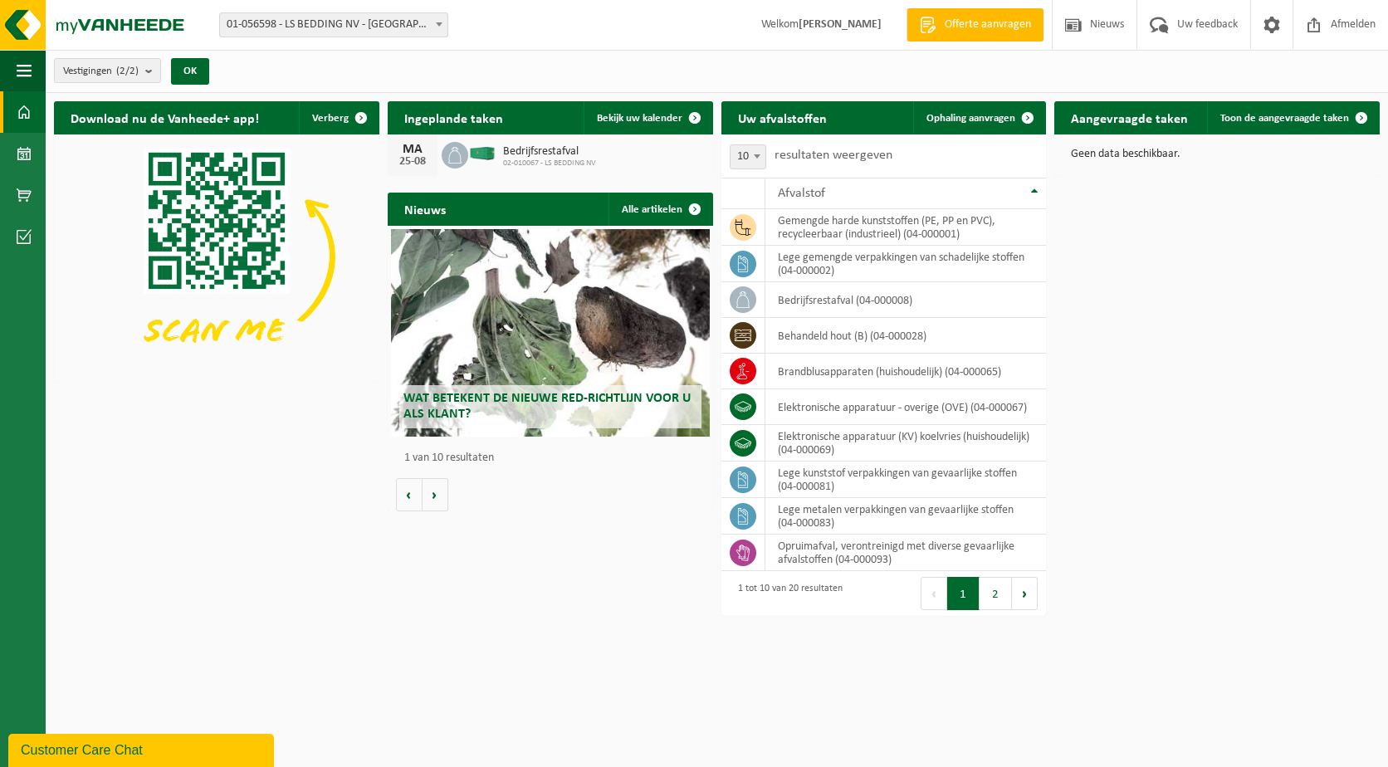
click at [885, 27] on span "Welkom Dries Vangierdeghom" at bounding box center [822, 24] width 154 height 49
click at [951, 26] on span "Offerte aanvragen" at bounding box center [988, 25] width 95 height 17
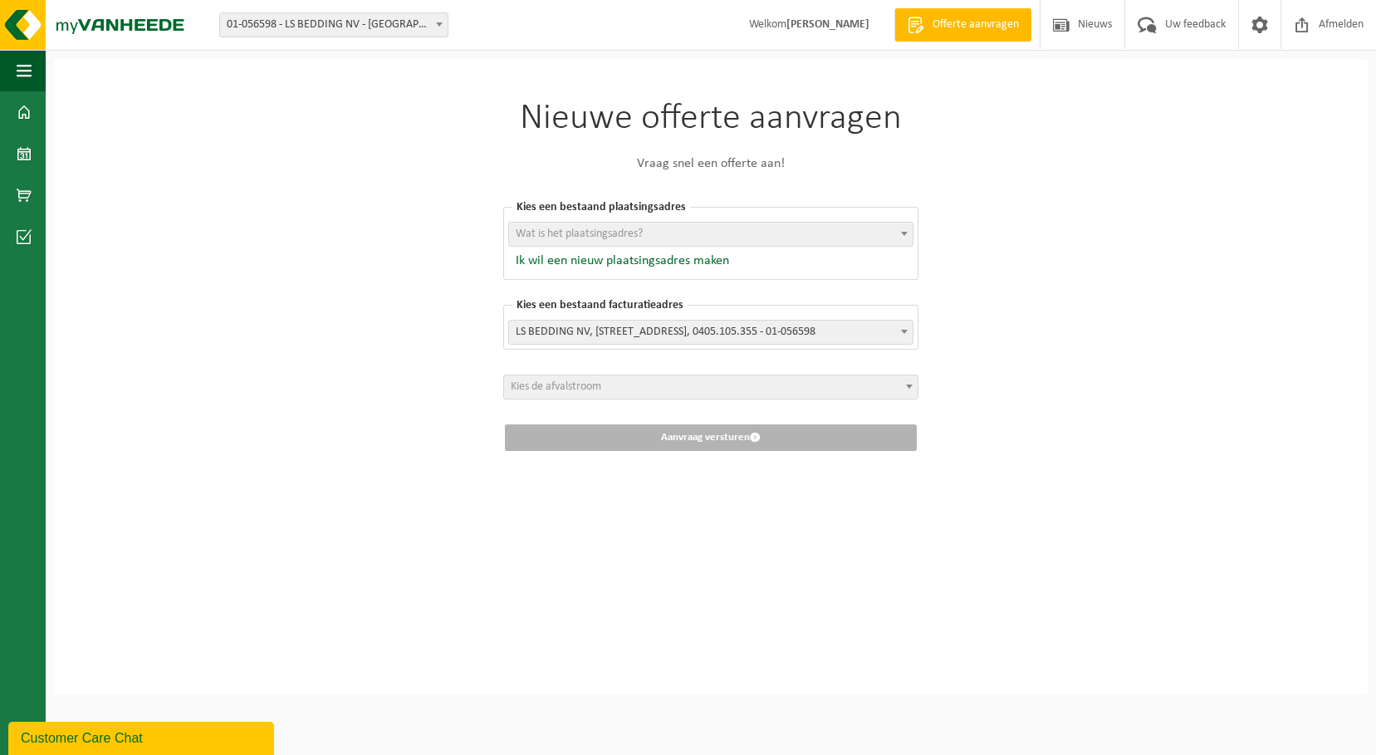
click at [723, 232] on span "Wat is het plaatsingsadres?" at bounding box center [710, 233] width 403 height 23
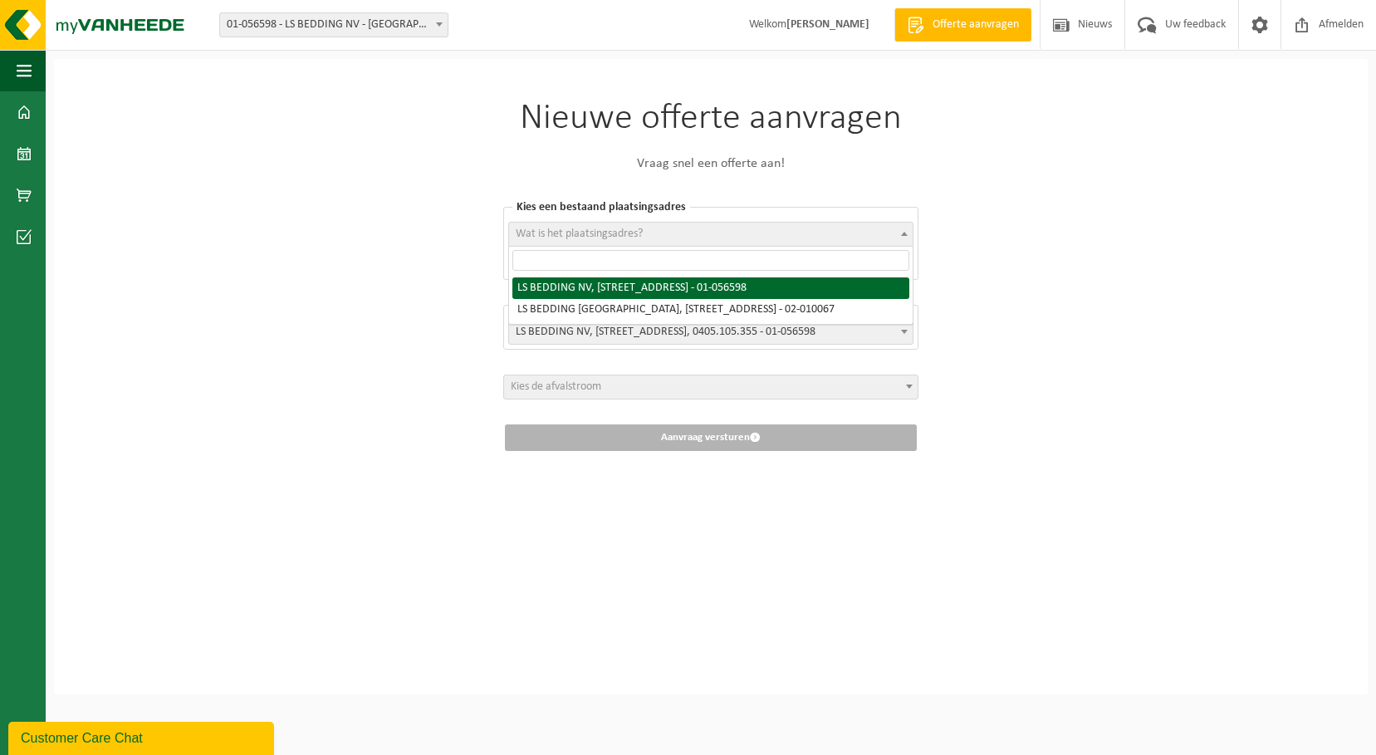
select select "331"
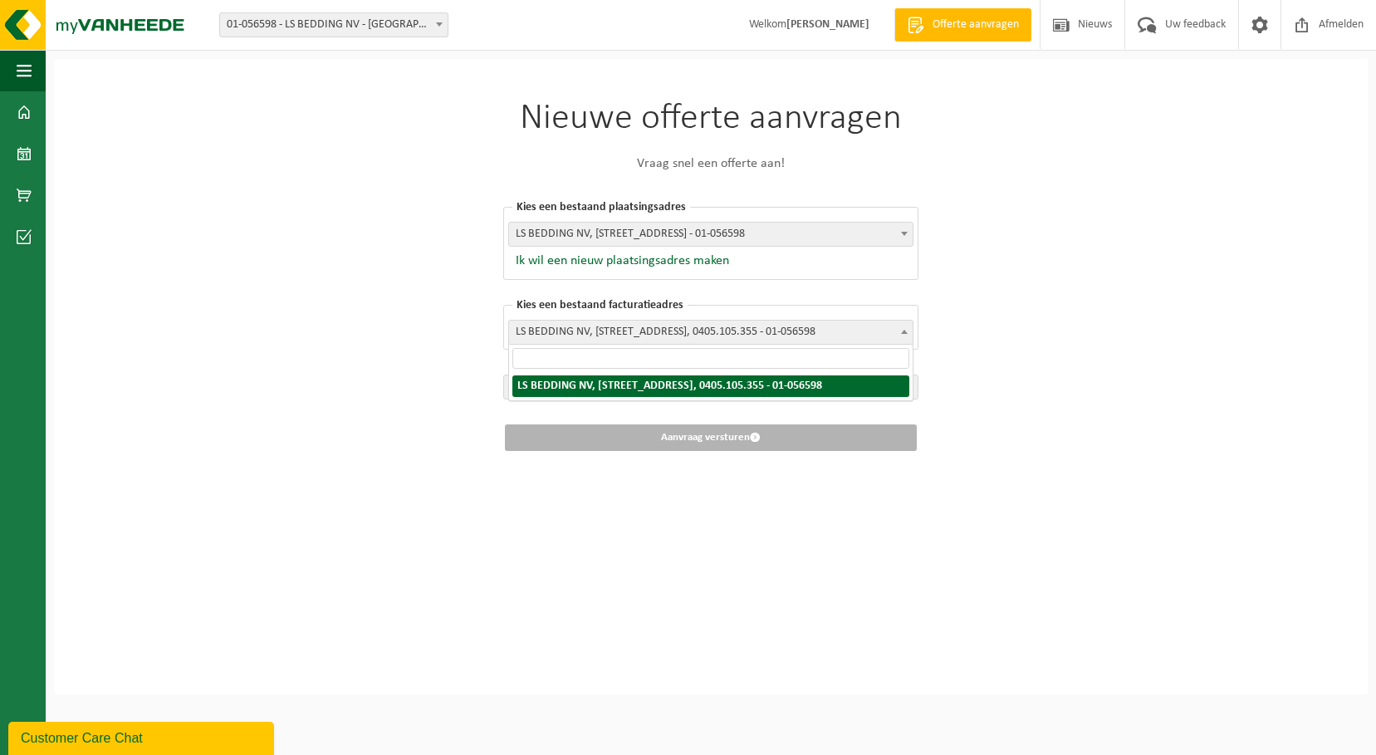
click at [623, 335] on span "LS BEDDING NV, [STREET_ADDRESS], 0405.105.355 - 01-056598" at bounding box center [710, 331] width 403 height 23
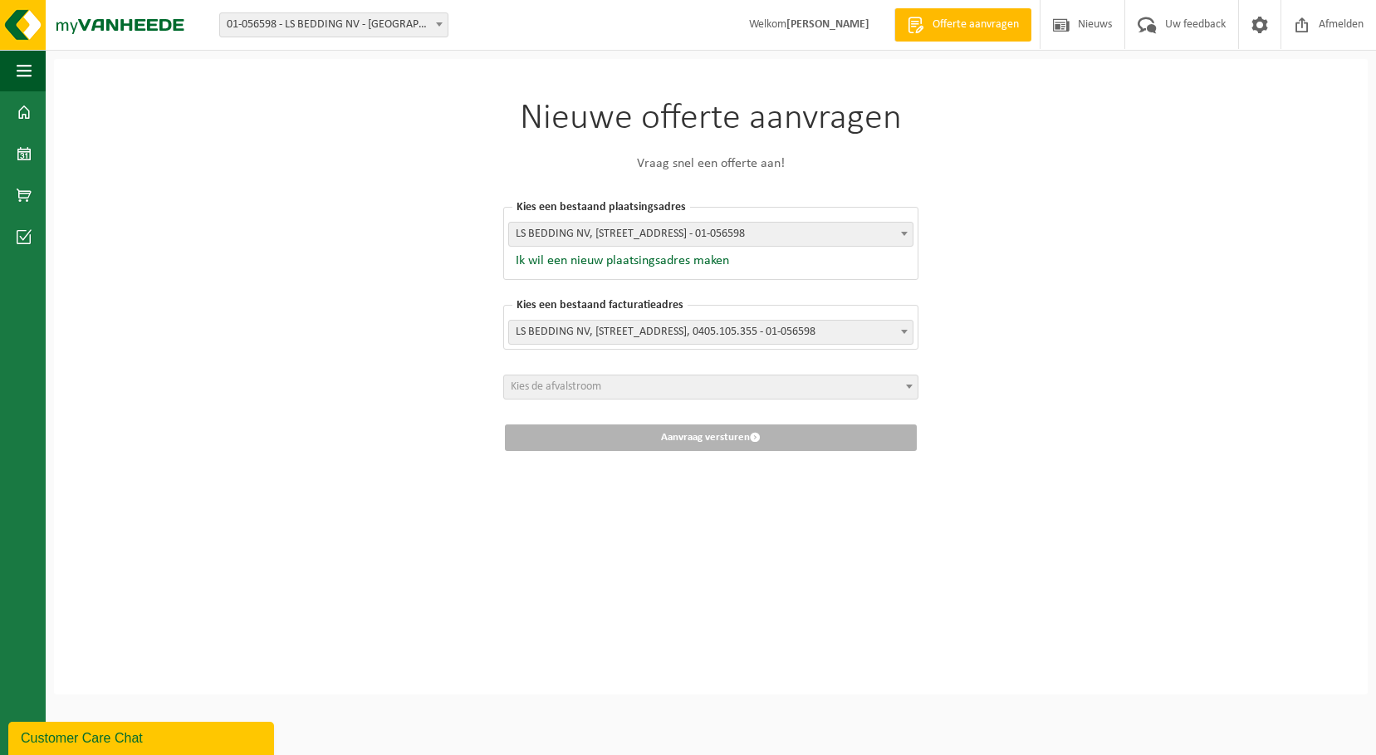
click at [579, 386] on span "Kies de afvalstroom" at bounding box center [556, 386] width 90 height 12
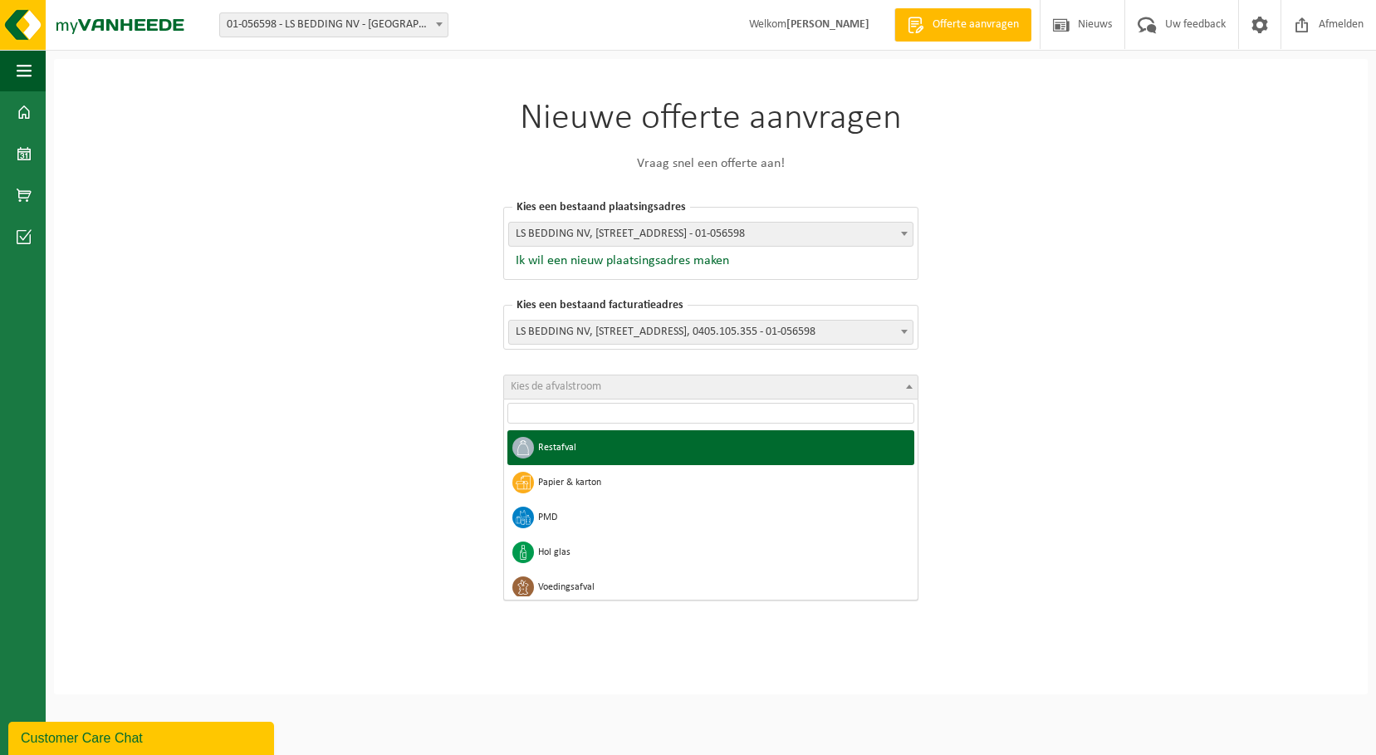
select select "1"
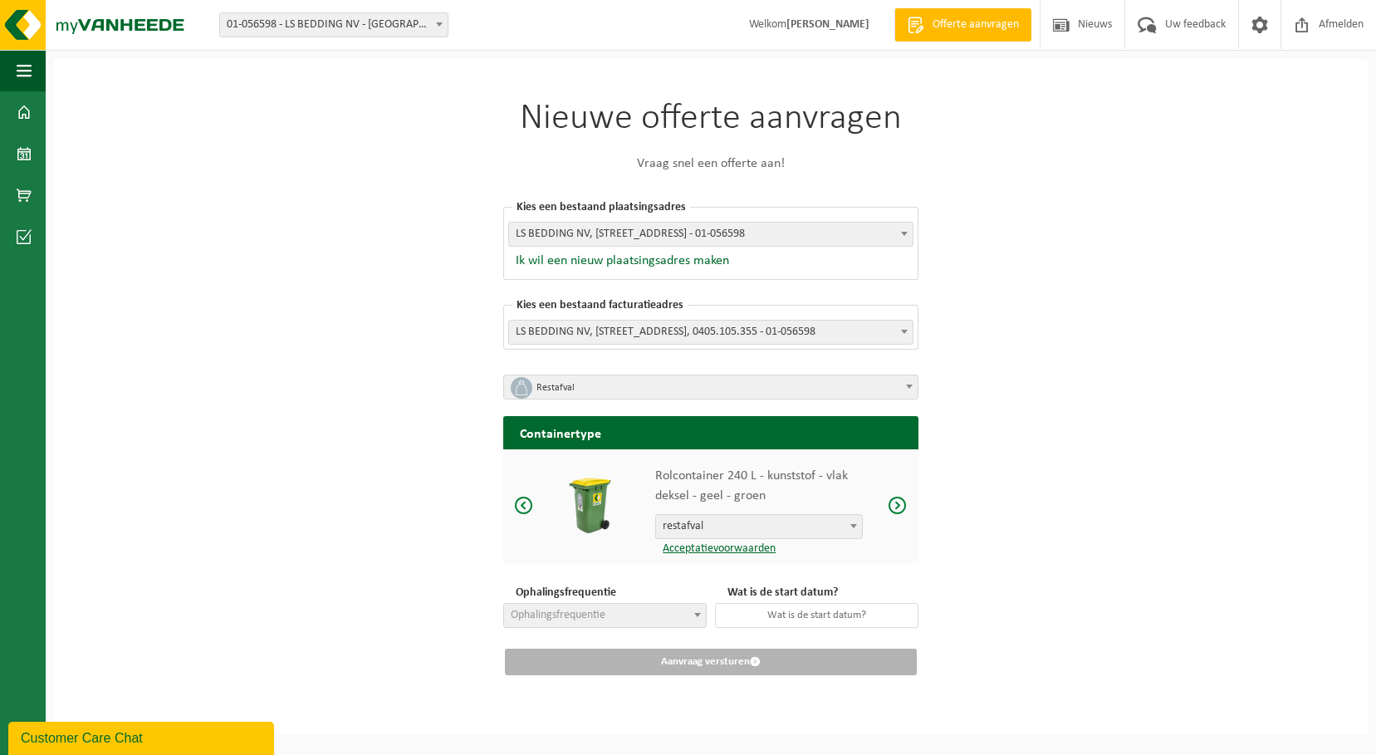
scroll to position [5, 0]
click at [796, 524] on span "restafval" at bounding box center [759, 526] width 206 height 23
click at [902, 501] on span at bounding box center [897, 505] width 20 height 21
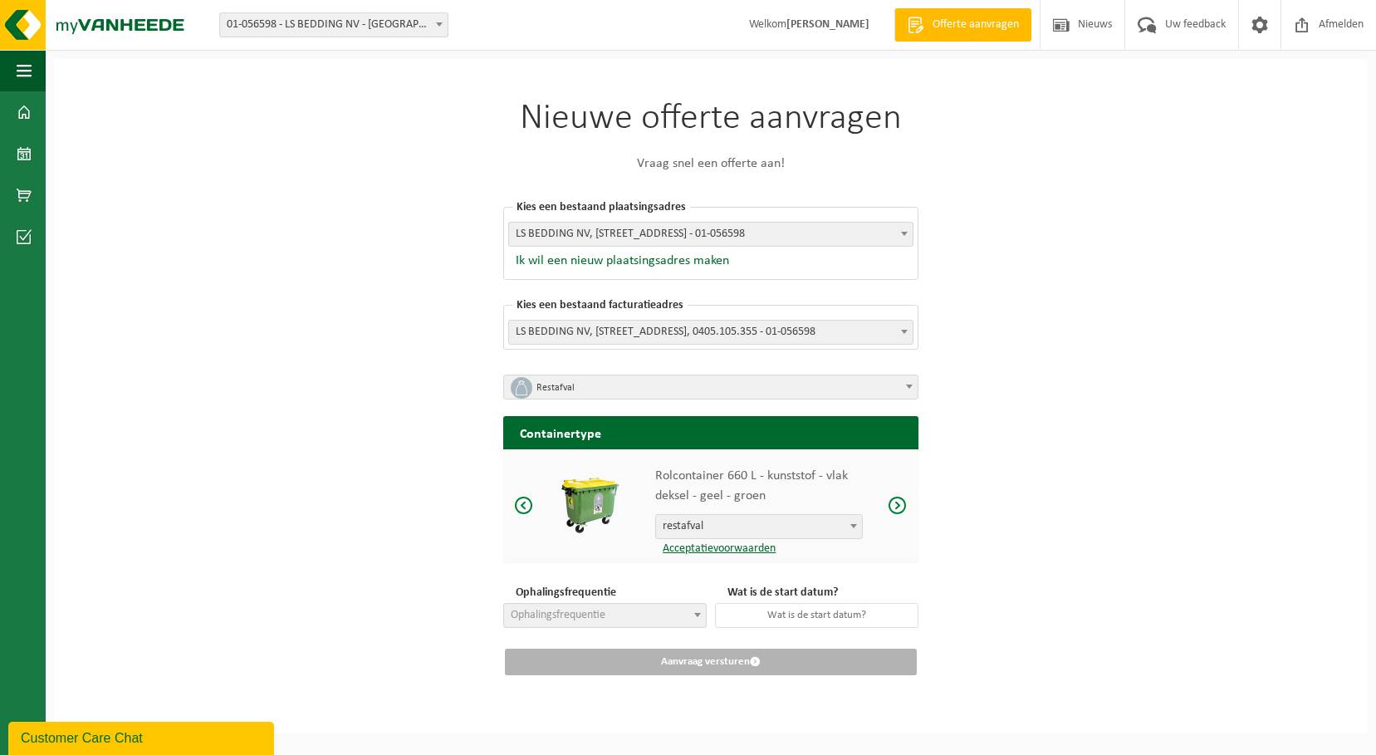
click at [902, 501] on span at bounding box center [897, 505] width 20 height 21
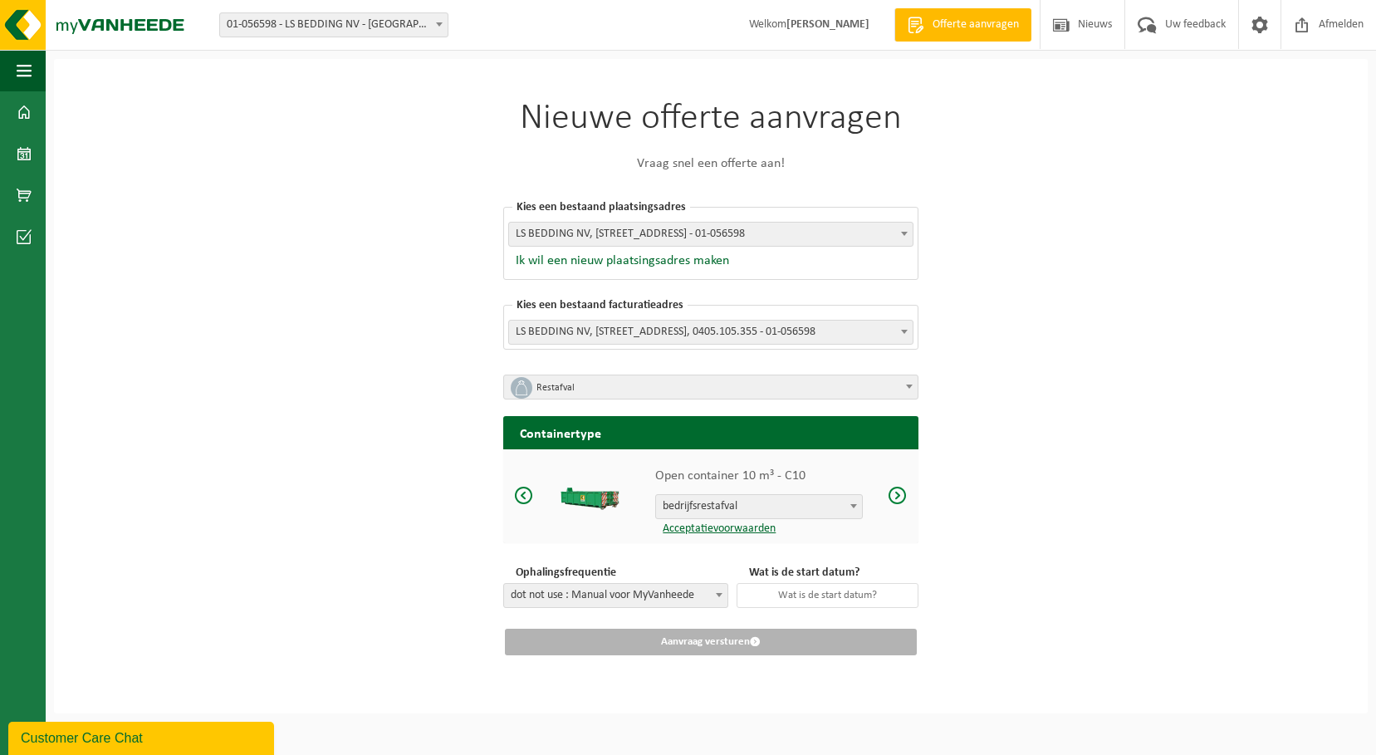
click at [902, 501] on div "Open container 10 m³ - C10 bedrijfsrestafval bedrijfsrestafval Acceptatievoorwa…" at bounding box center [710, 496] width 415 height 94
click at [897, 491] on span at bounding box center [897, 495] width 20 height 21
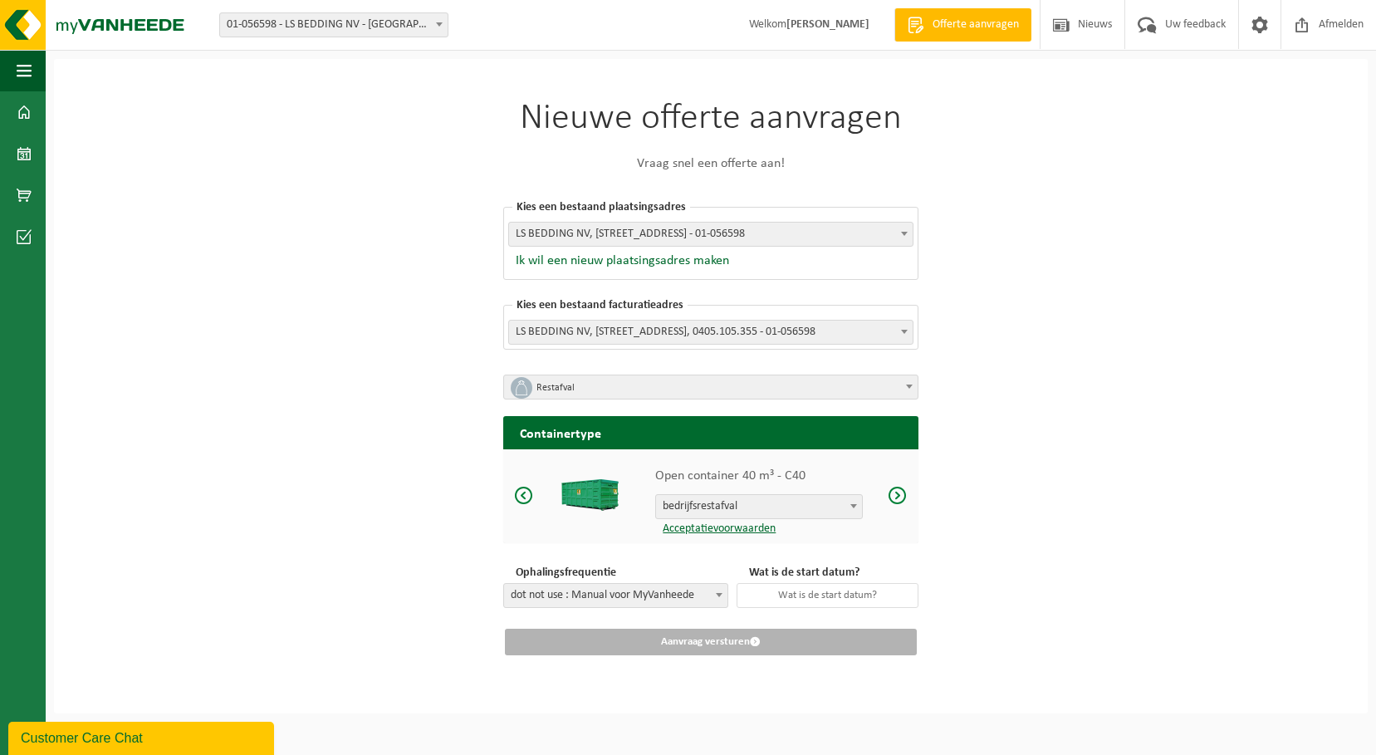
click at [897, 491] on span at bounding box center [897, 495] width 20 height 21
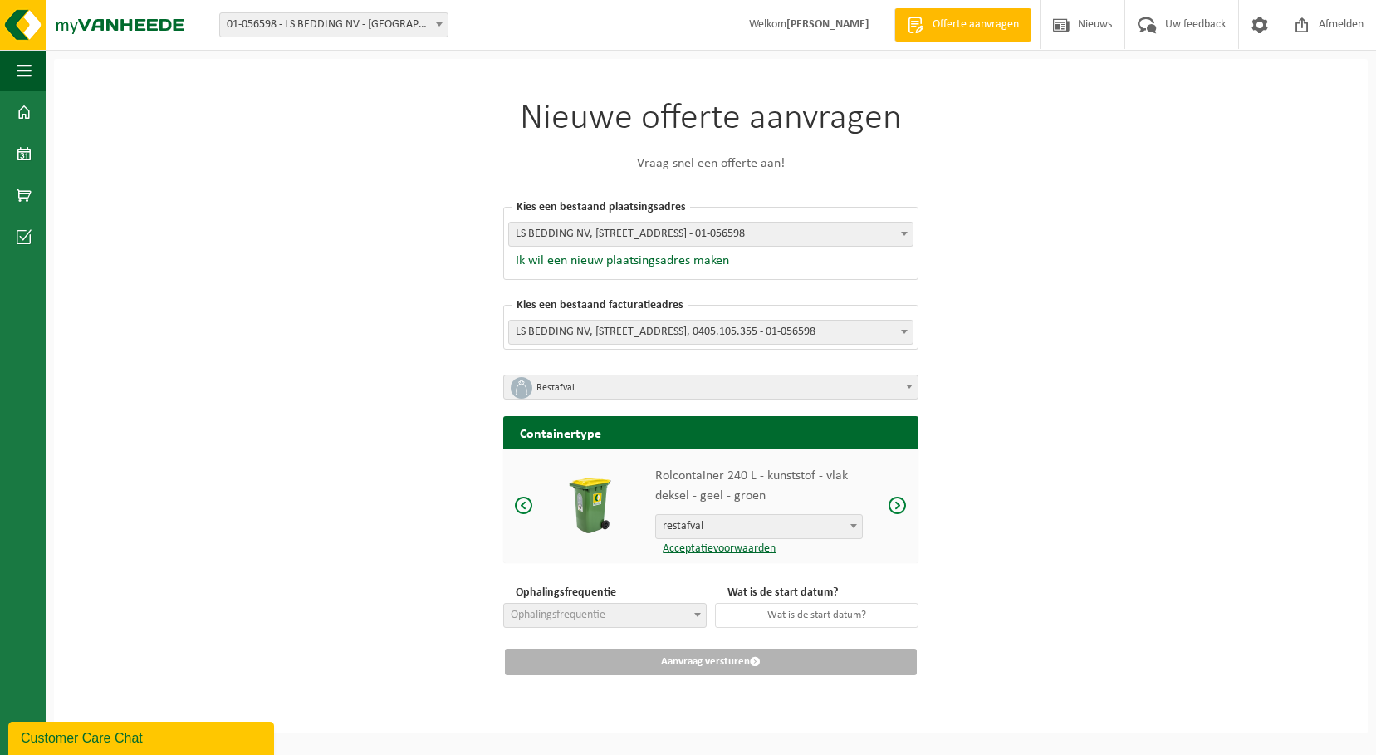
scroll to position [0, 0]
